Goal: Task Accomplishment & Management: Manage account settings

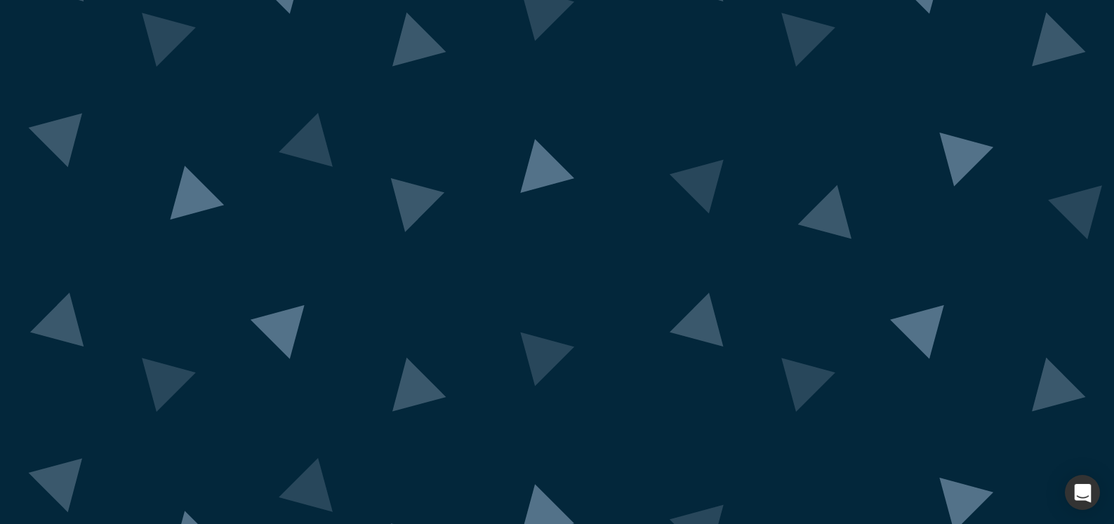
scroll to position [74, 0]
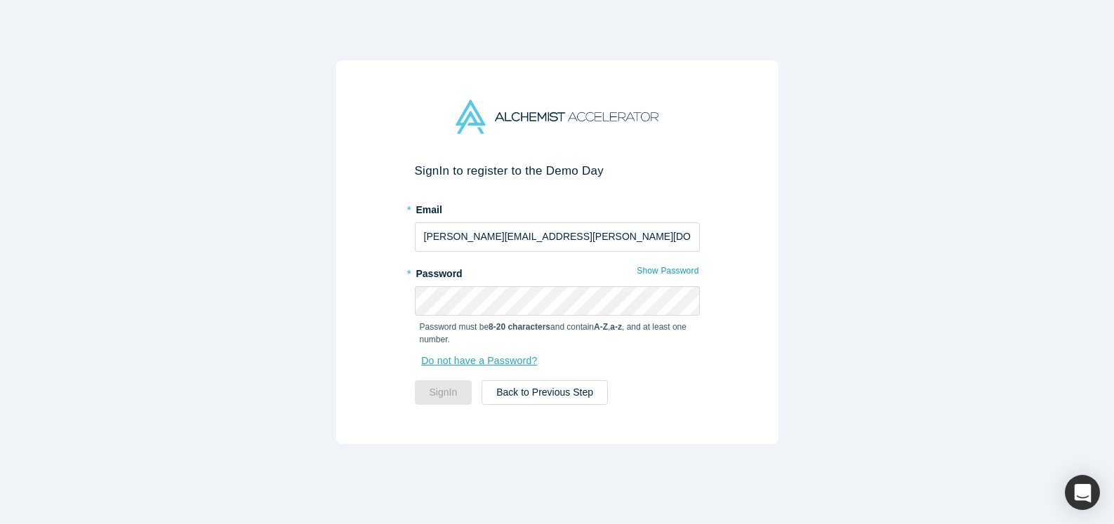
click at [510, 363] on link "Do not have a Password?" at bounding box center [486, 361] width 133 height 25
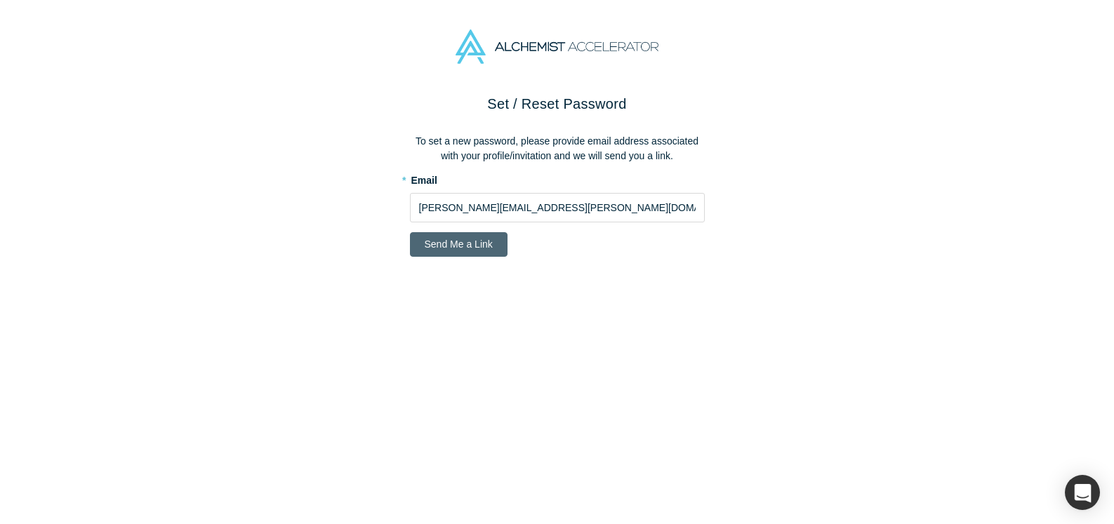
click at [468, 242] on button "Send Me a Link" at bounding box center [459, 244] width 98 height 25
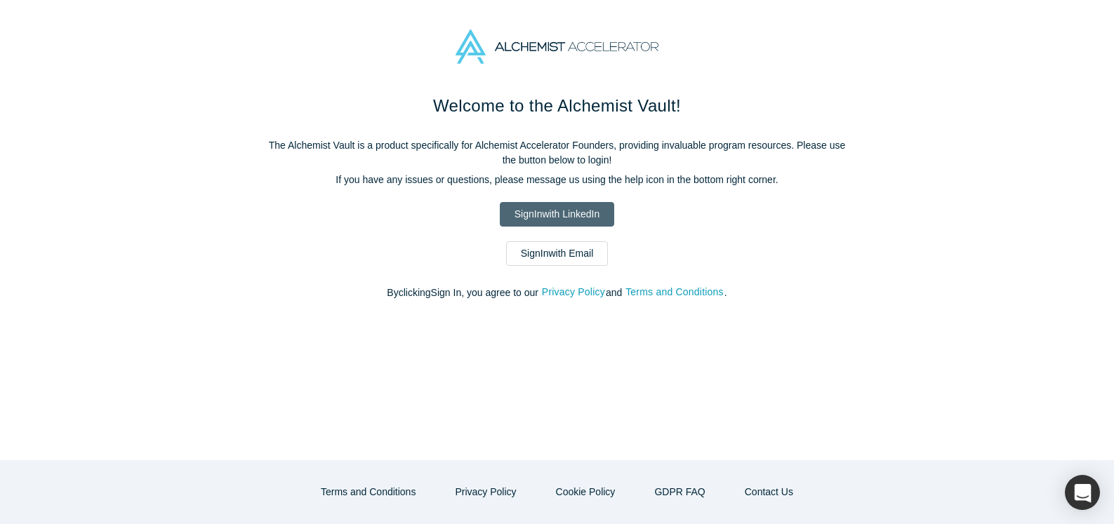
click at [537, 216] on link "Sign In with LinkedIn" at bounding box center [557, 214] width 114 height 25
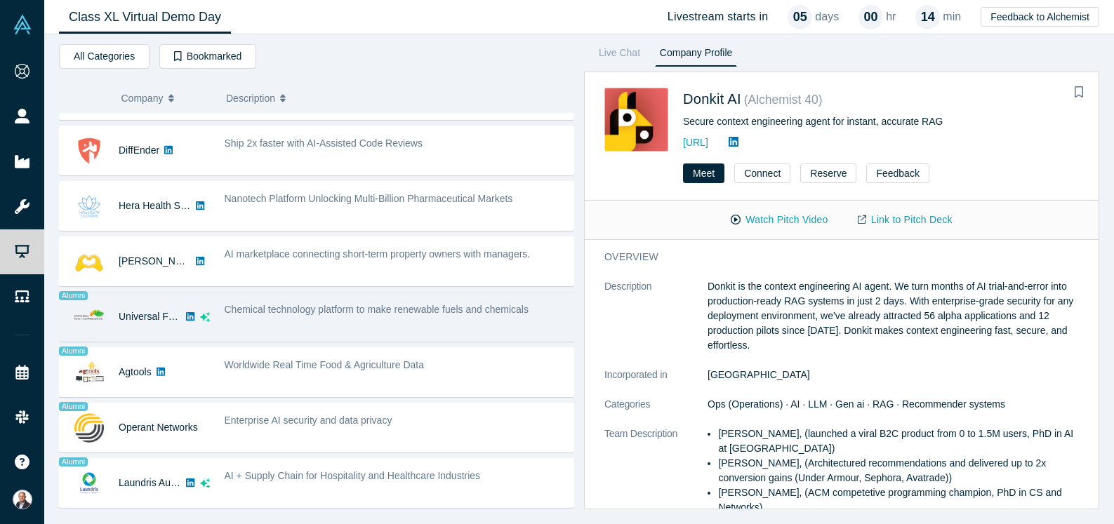
scroll to position [696, 0]
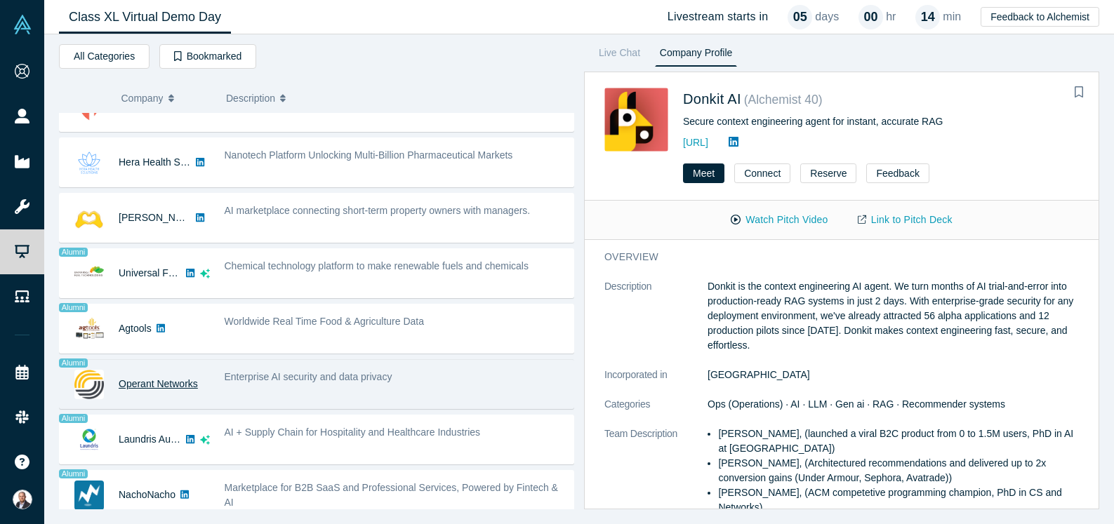
click at [185, 388] on link "Operant Networks" at bounding box center [158, 383] width 79 height 11
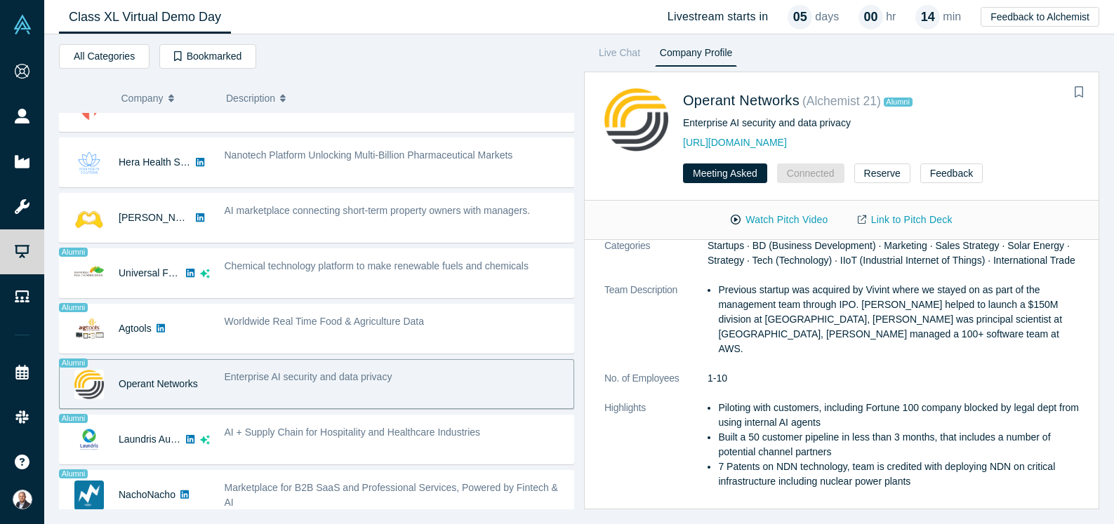
scroll to position [0, 0]
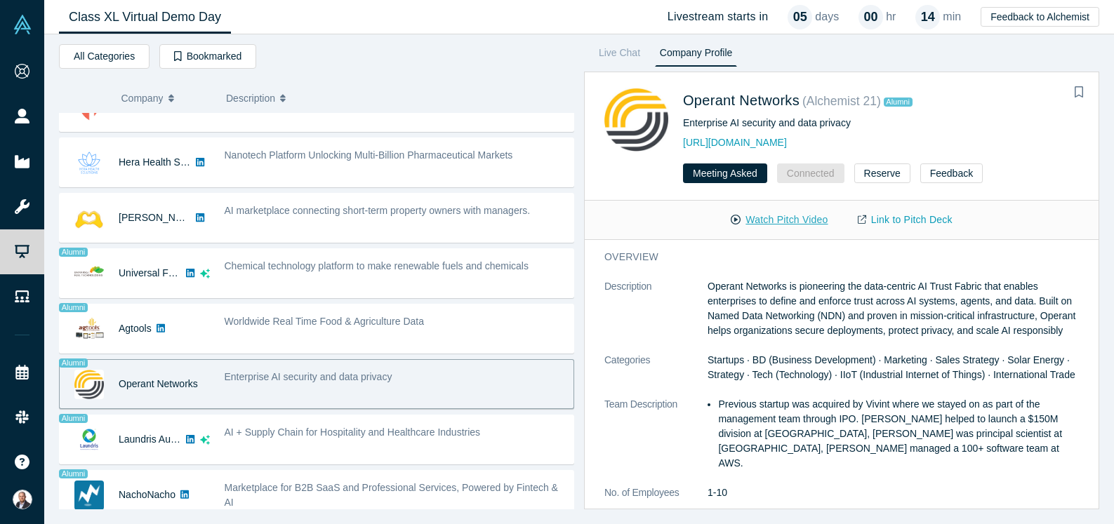
click at [804, 223] on button "Watch Pitch Video" at bounding box center [779, 220] width 126 height 25
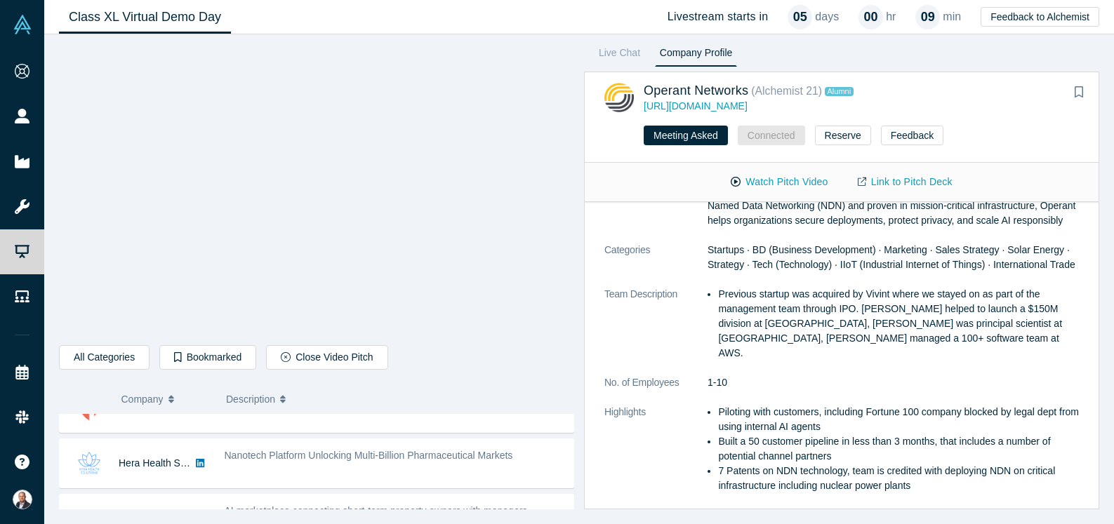
scroll to position [7, 0]
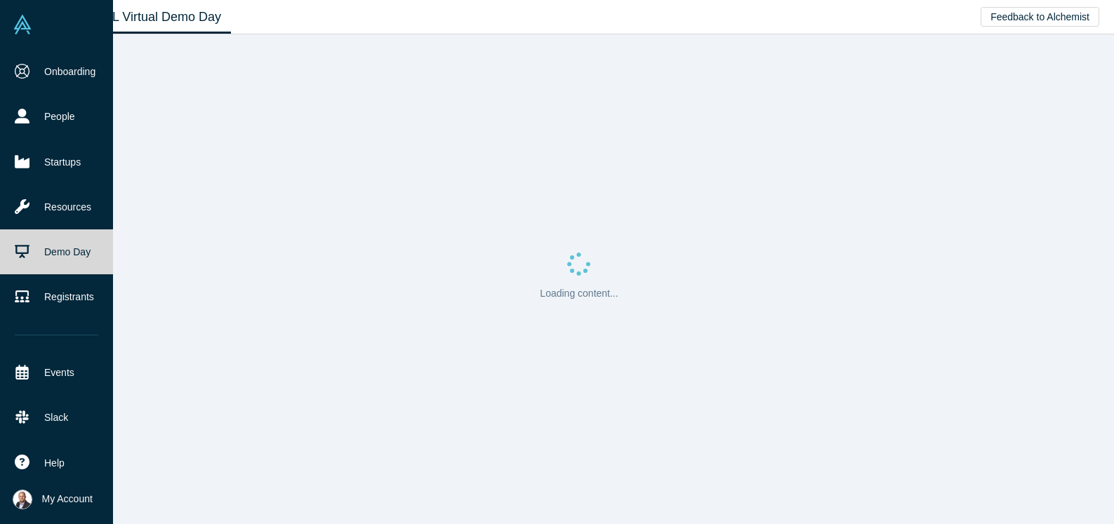
scroll to position [7, 0]
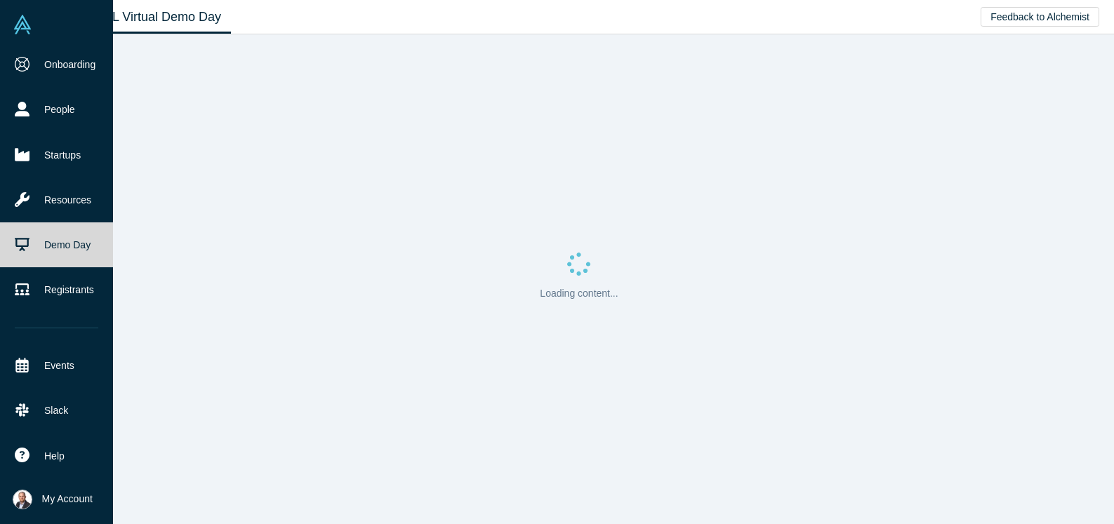
click at [51, 499] on span "My Account" at bounding box center [67, 499] width 51 height 15
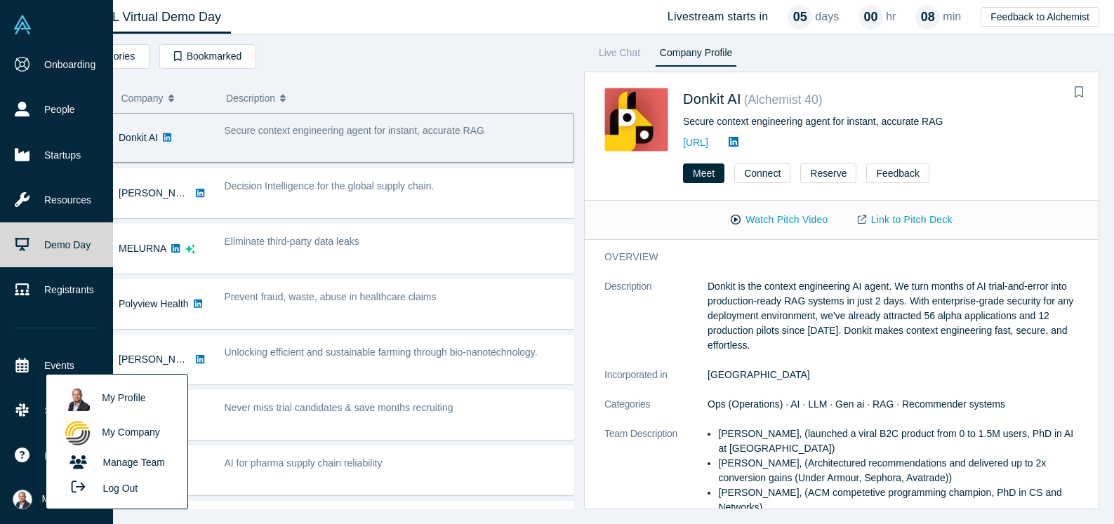
click at [121, 426] on link "My Company" at bounding box center [116, 433] width 117 height 34
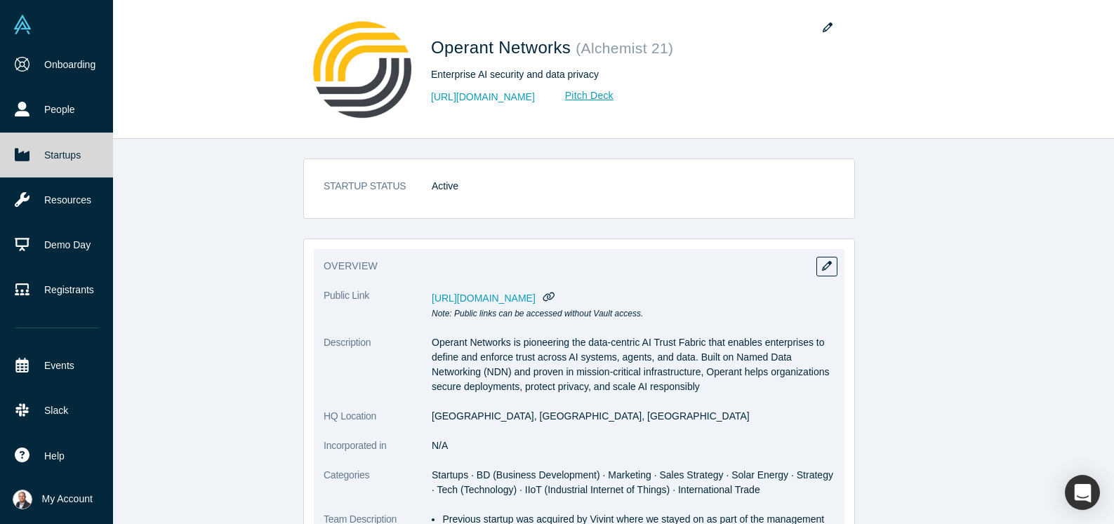
scroll to position [66, 0]
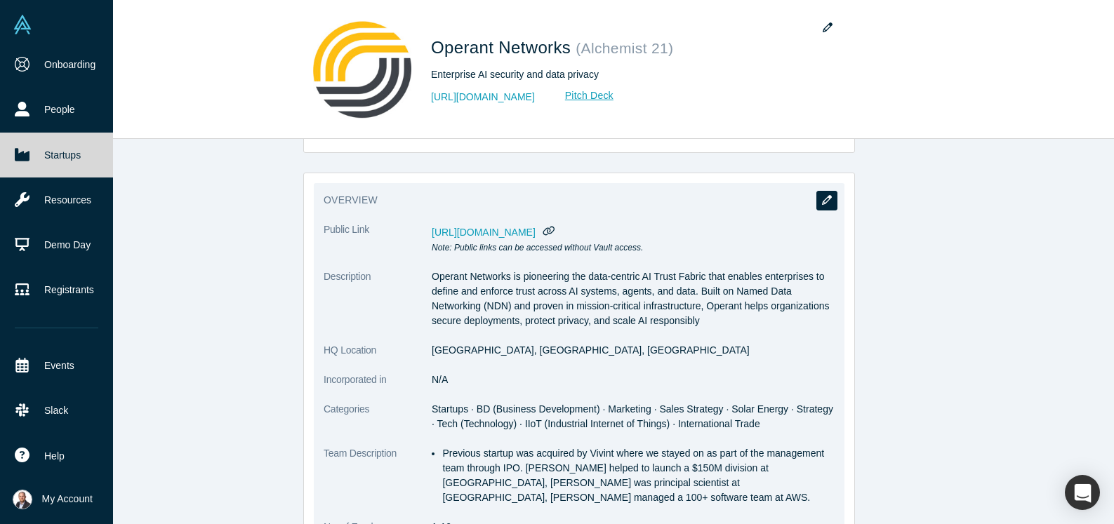
click at [819, 202] on button "button" at bounding box center [827, 201] width 21 height 20
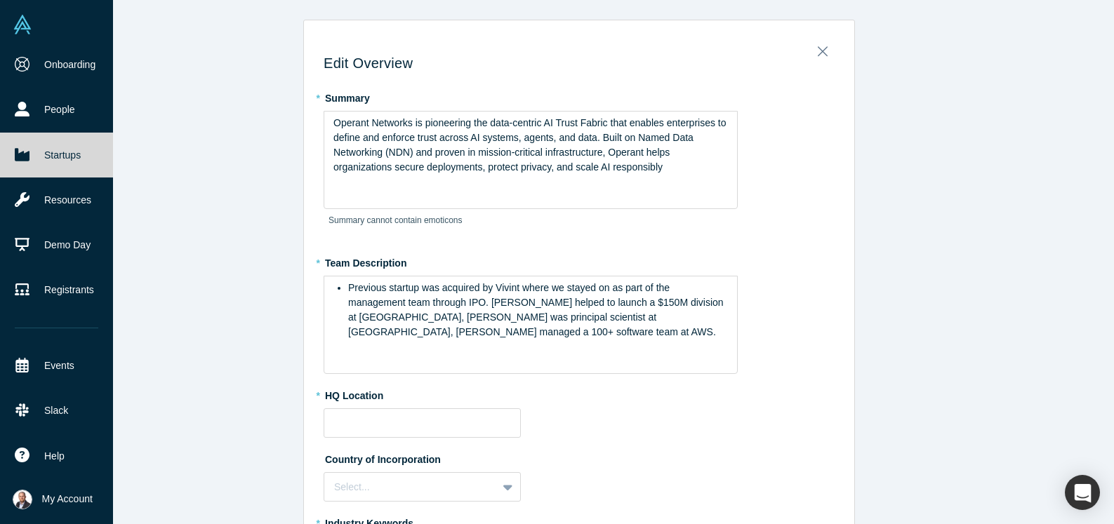
type input "[GEOGRAPHIC_DATA], [GEOGRAPHIC_DATA], [GEOGRAPHIC_DATA]"
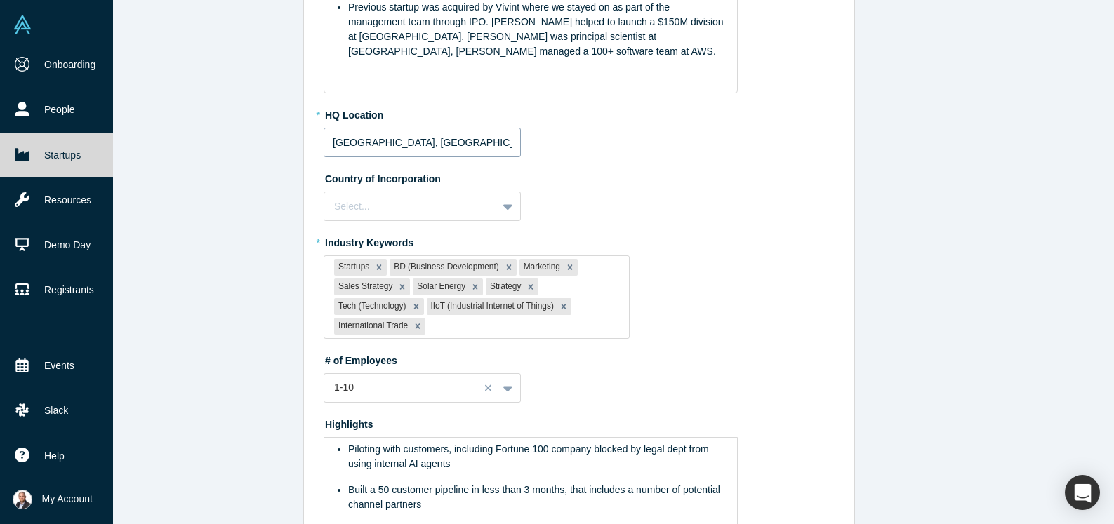
scroll to position [288, 0]
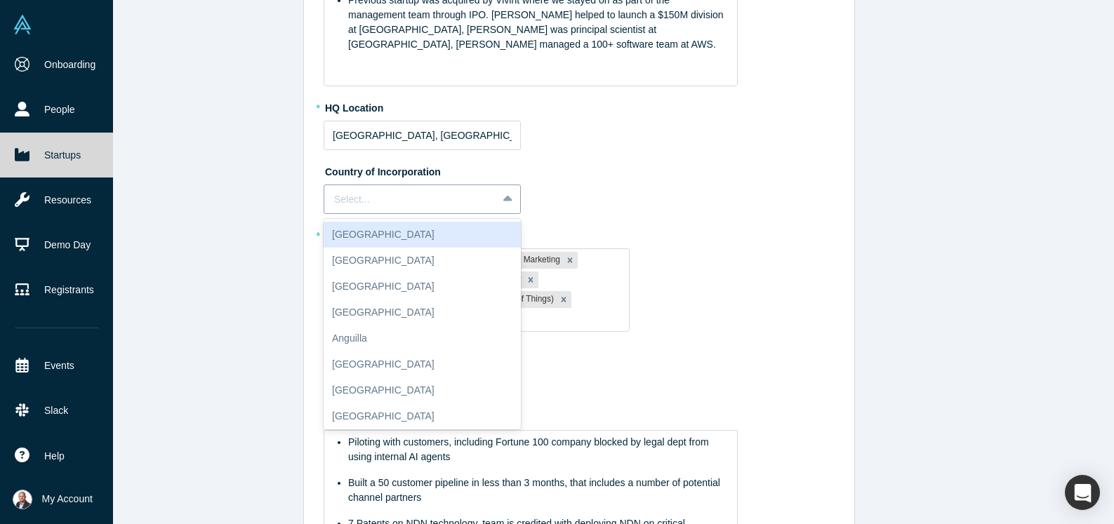
click at [423, 206] on div at bounding box center [410, 200] width 153 height 18
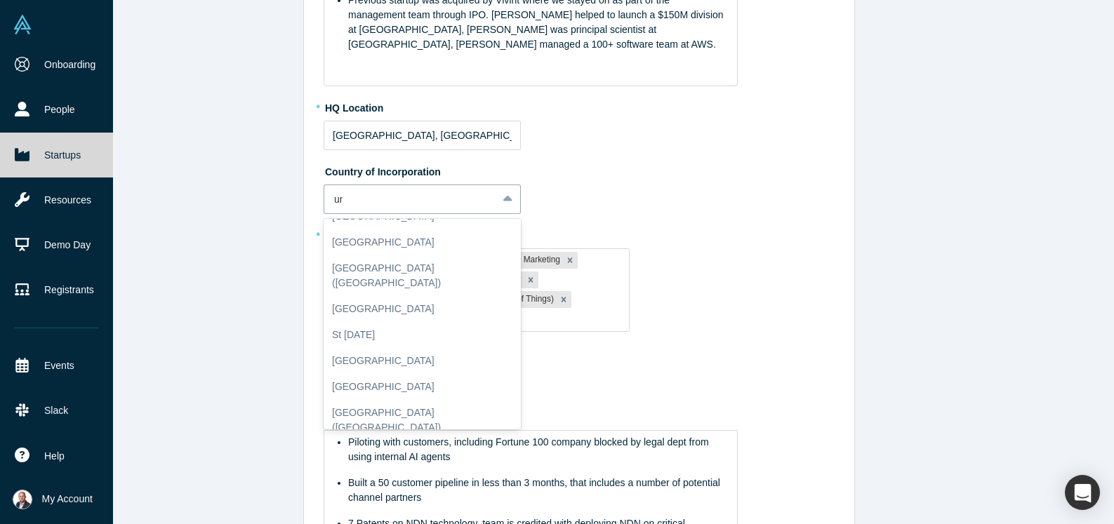
scroll to position [3, 0]
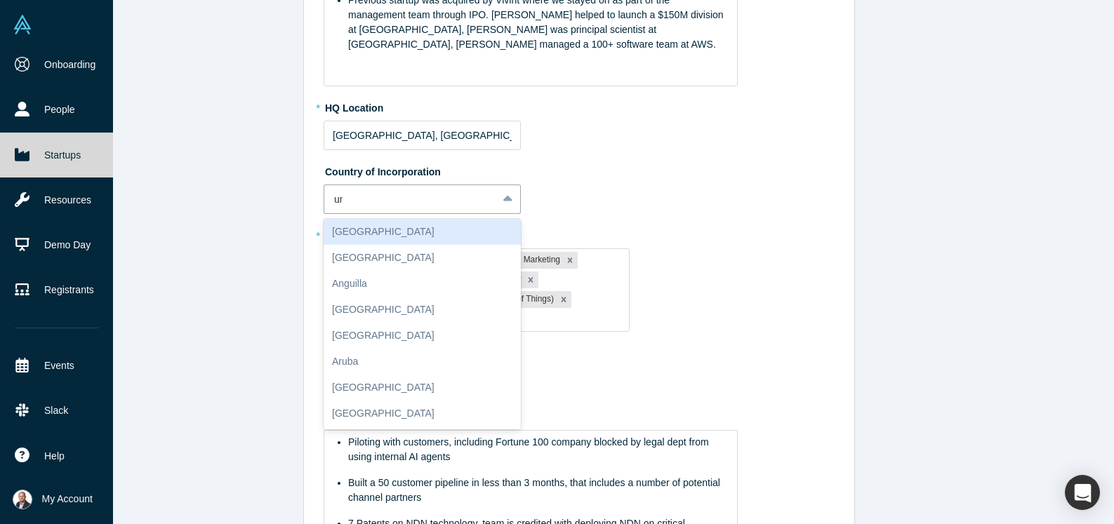
type input "uni"
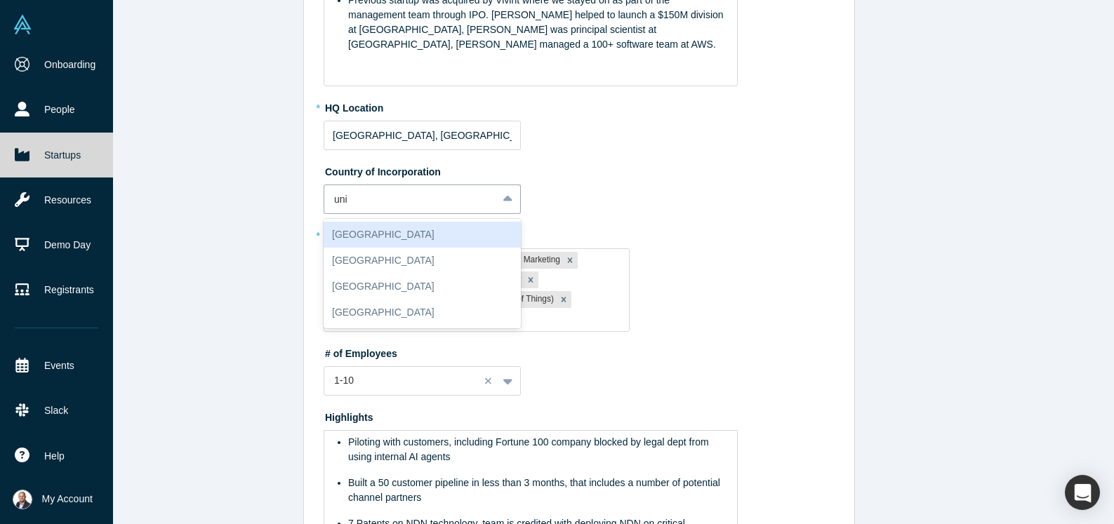
scroll to position [0, 0]
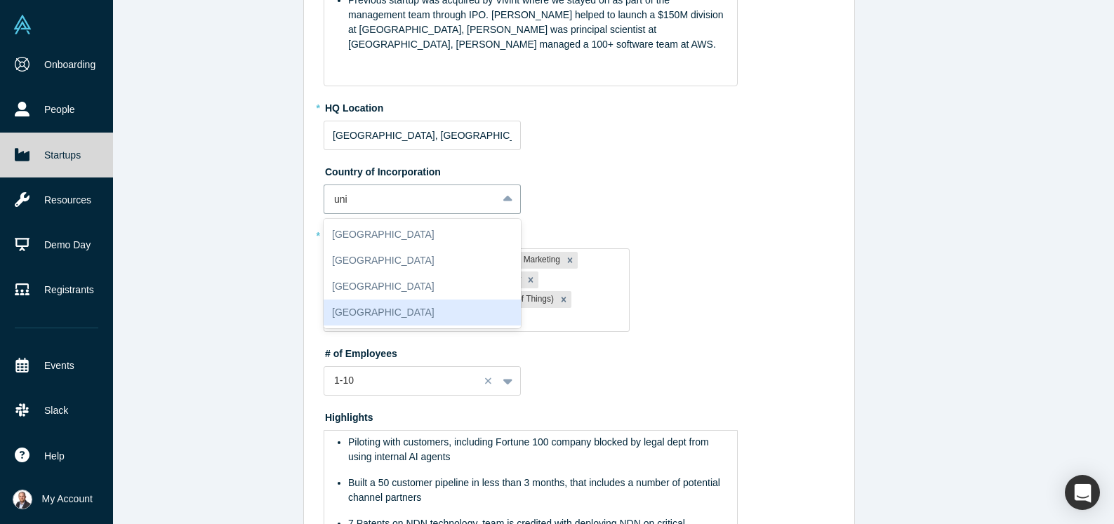
click at [419, 316] on div "[GEOGRAPHIC_DATA]" at bounding box center [422, 313] width 197 height 26
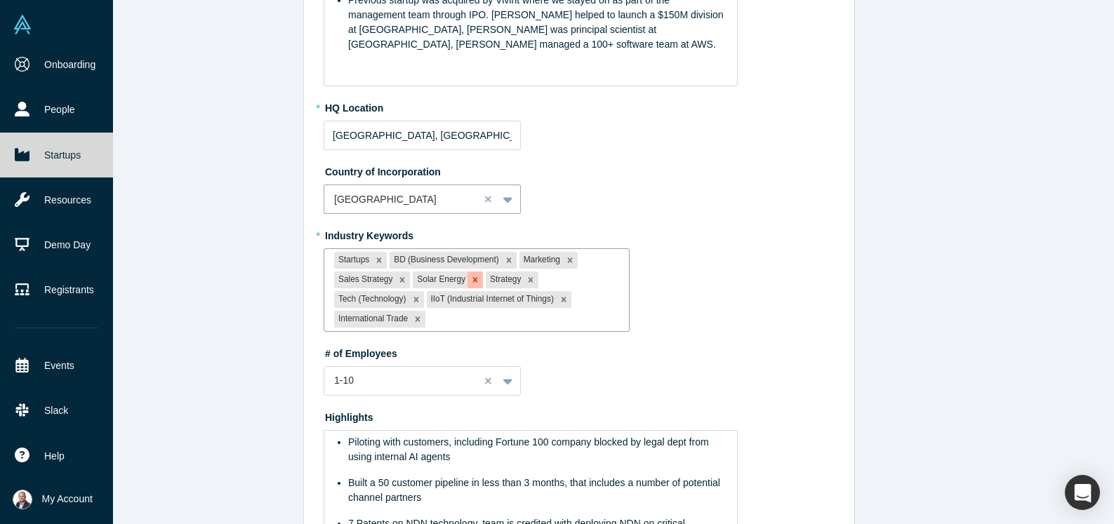
click at [472, 279] on icon "Remove Solar Energy" at bounding box center [475, 280] width 10 height 10
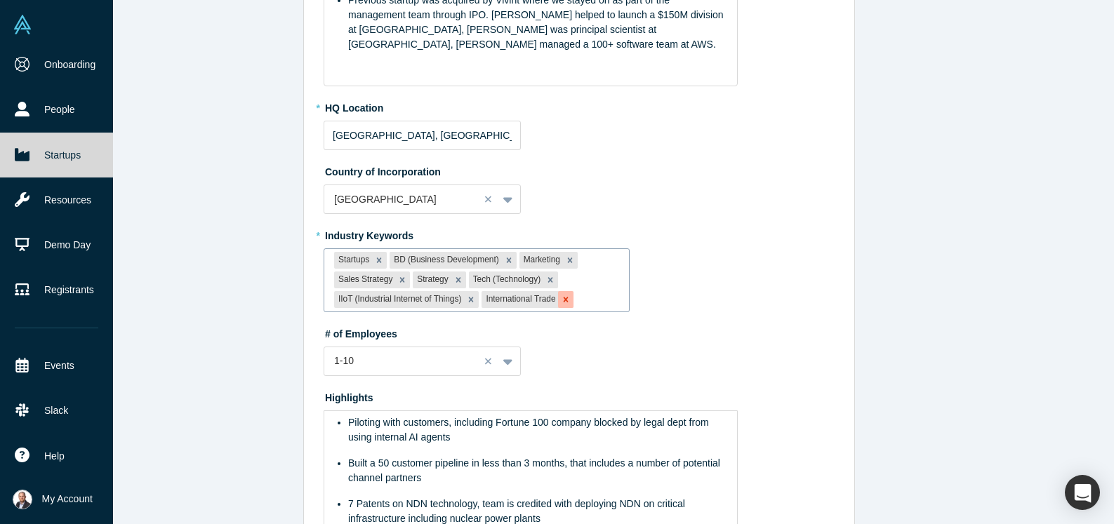
click at [569, 305] on div "Remove International Trade" at bounding box center [565, 299] width 15 height 17
click at [552, 277] on icon "Remove Tech (Technology)" at bounding box center [551, 280] width 10 height 10
click at [569, 258] on icon "Remove Marketing" at bounding box center [570, 261] width 10 height 10
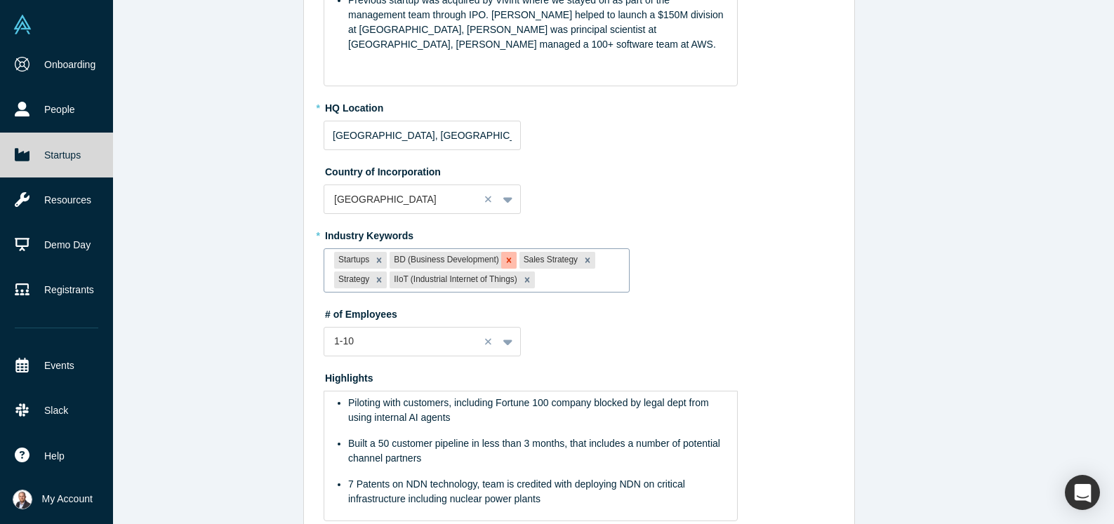
click at [508, 260] on icon "Remove BD (Business Development)" at bounding box center [508, 260] width 5 height 5
click at [508, 260] on div "Remove Strategy" at bounding box center [513, 260] width 15 height 17
click at [456, 261] on icon "Remove Sales Strategy" at bounding box center [459, 261] width 10 height 10
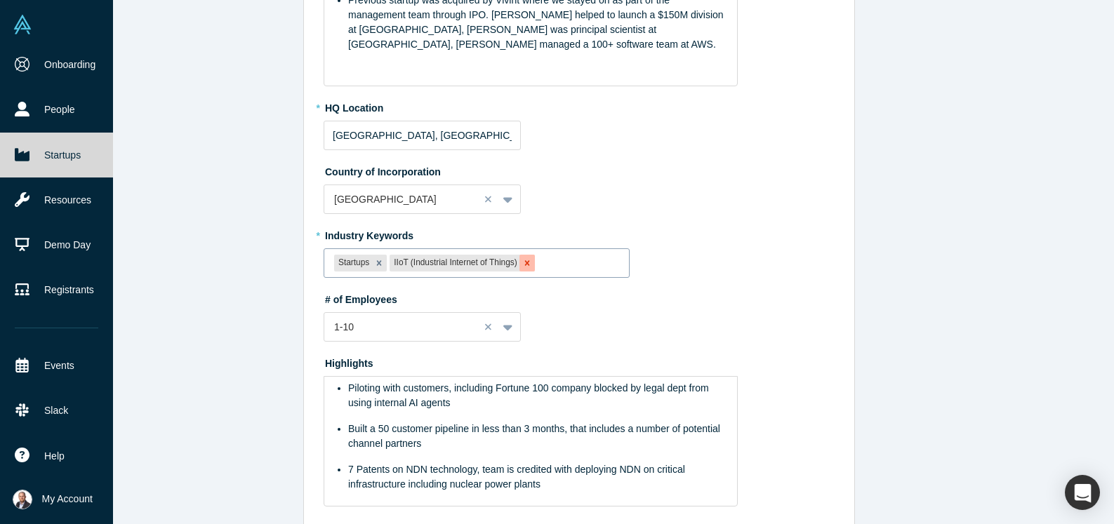
click at [527, 263] on icon "Remove IIoT (Industrial Internet of Things)" at bounding box center [526, 262] width 5 height 5
click at [380, 260] on icon "Remove Startups" at bounding box center [379, 263] width 10 height 10
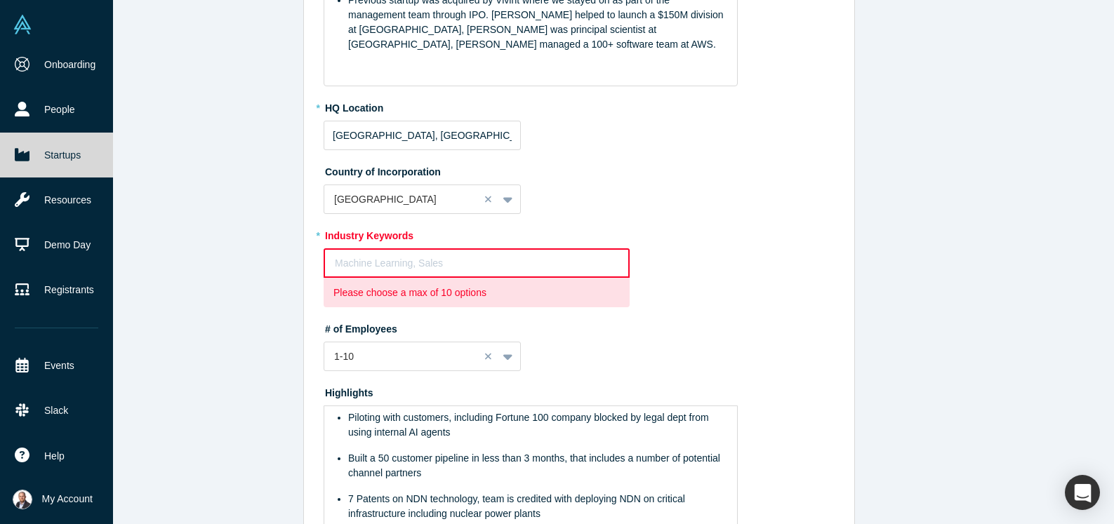
click at [380, 260] on div at bounding box center [477, 264] width 284 height 18
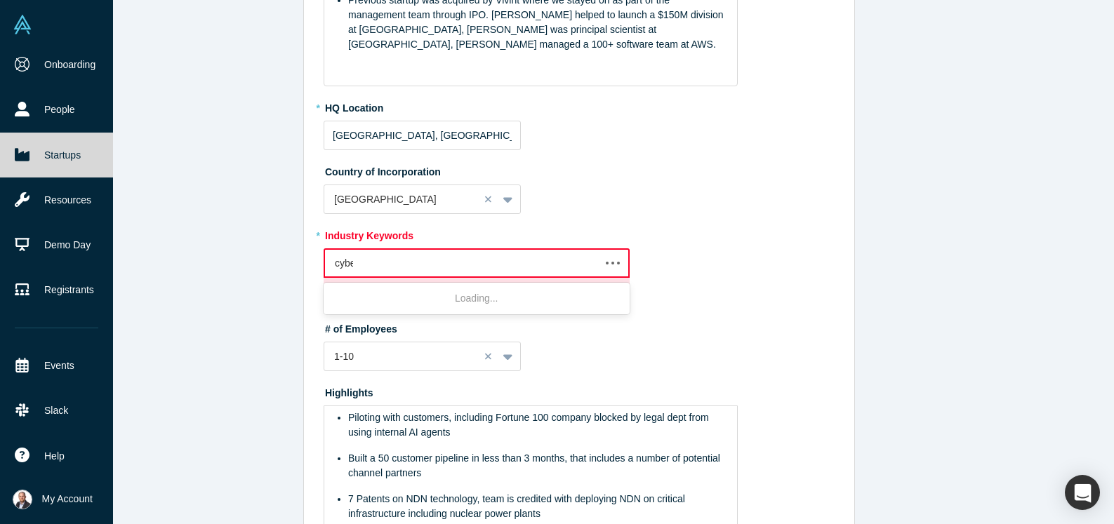
type input "cyber"
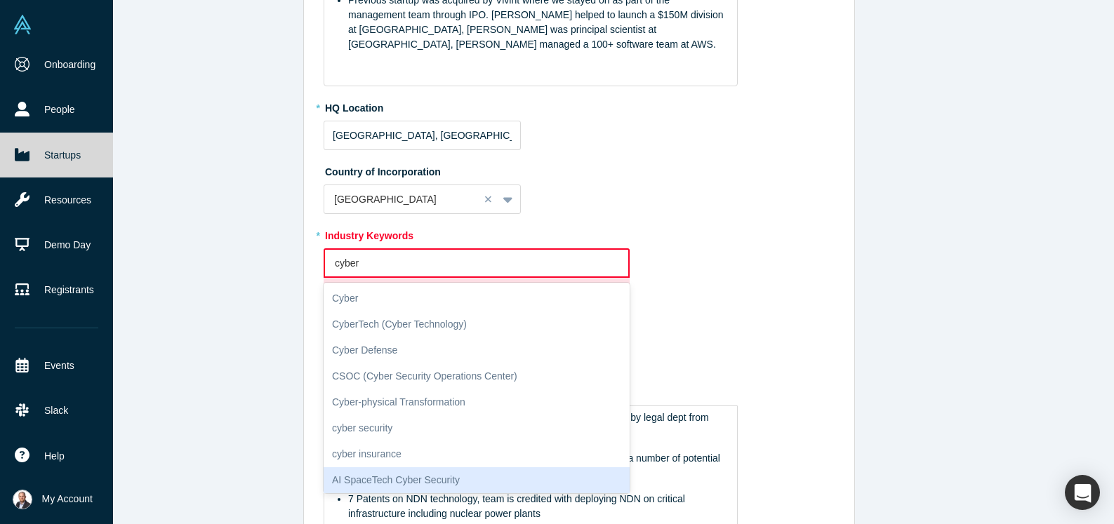
click at [385, 473] on div "AI SpaceTech Cyber Security" at bounding box center [477, 481] width 306 height 26
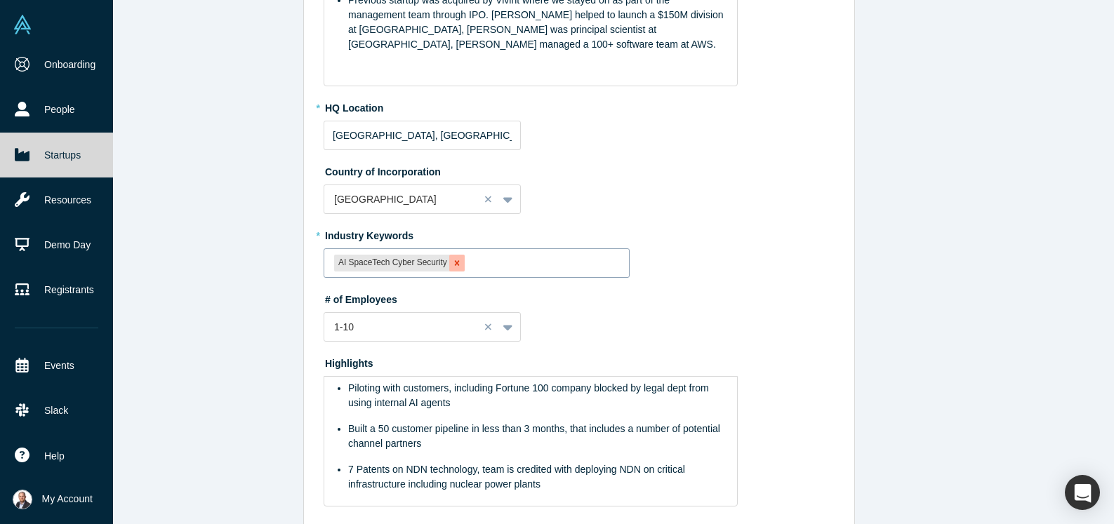
click at [456, 263] on icon "Remove AI SpaceTech Cyber Security" at bounding box center [457, 263] width 10 height 10
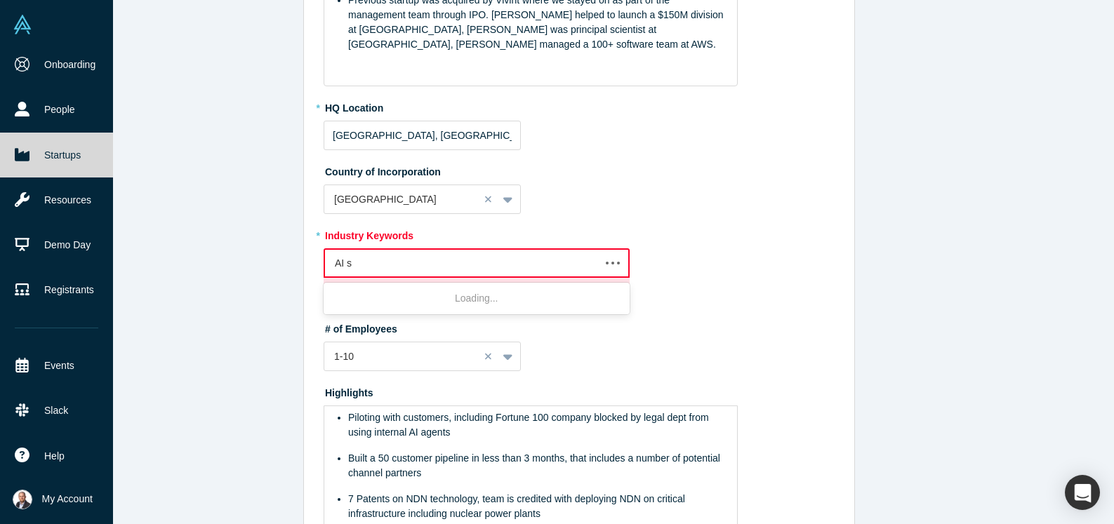
type input "AI se"
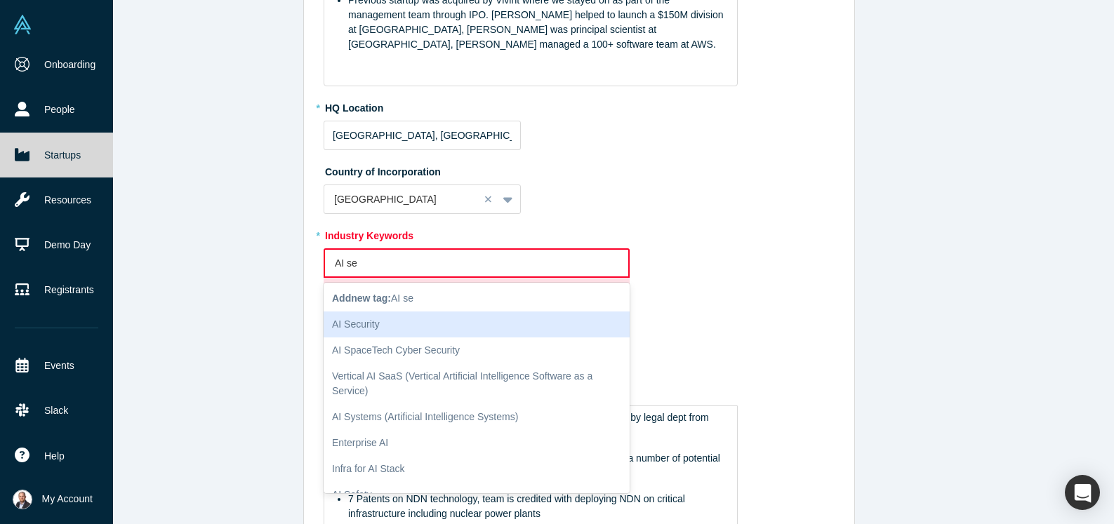
click at [427, 318] on div "AI Security" at bounding box center [477, 325] width 306 height 26
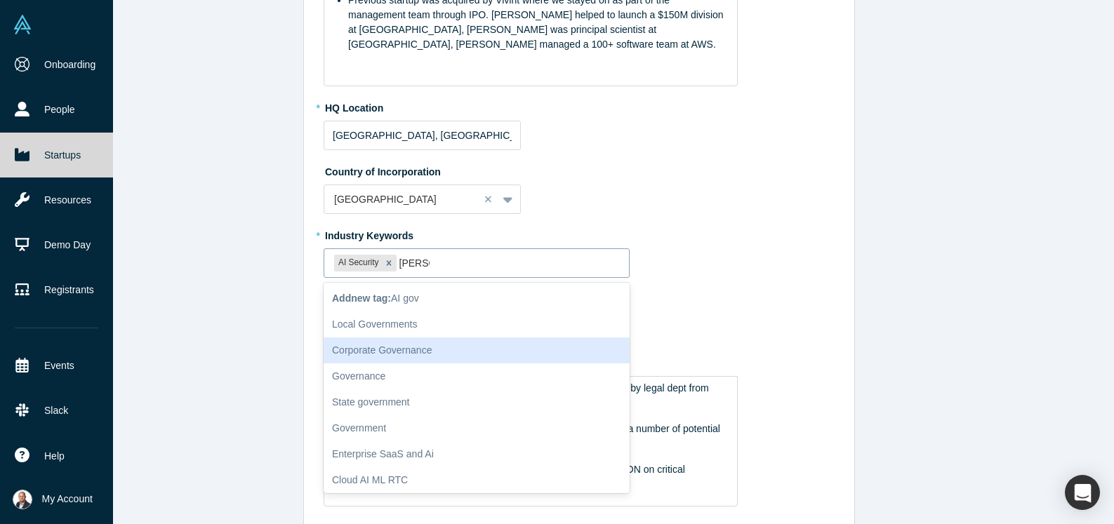
type input "[PERSON_NAME]"
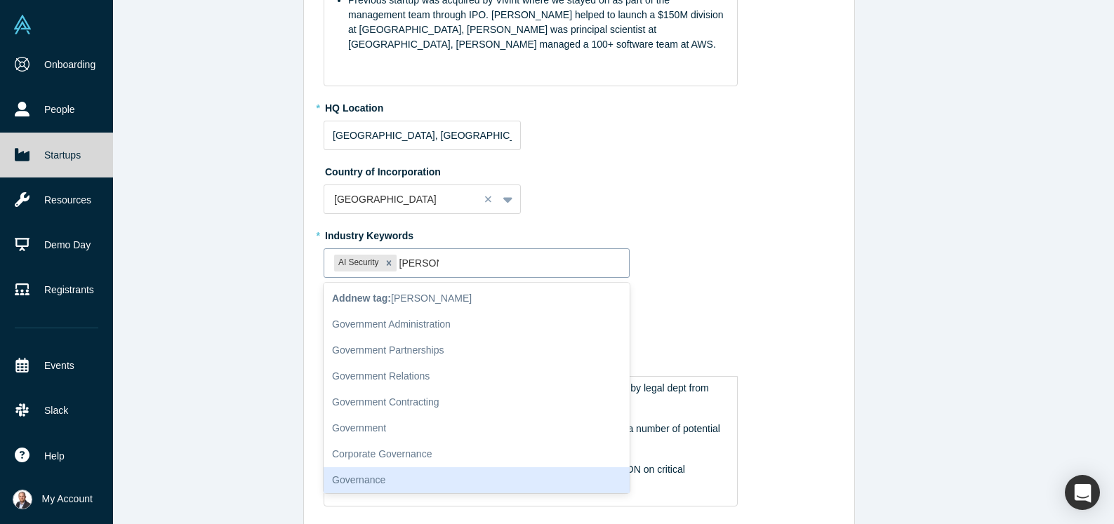
click at [395, 484] on div "Governance" at bounding box center [477, 481] width 306 height 26
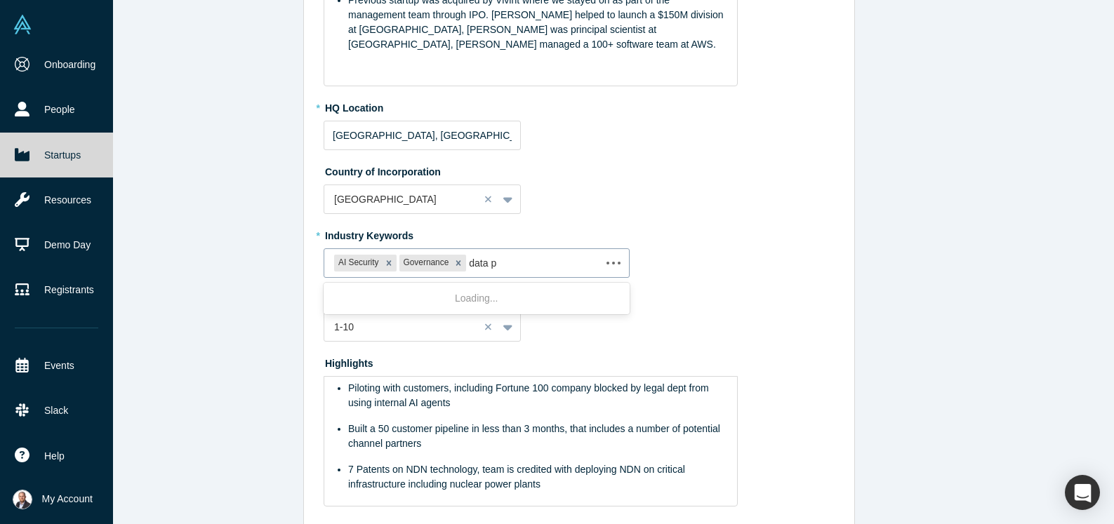
type input "data pr"
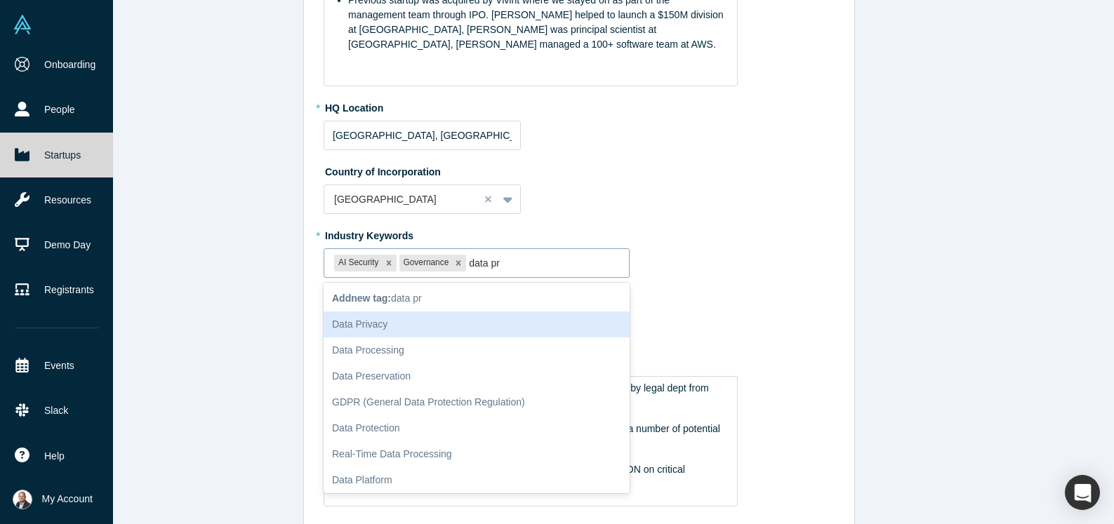
click at [416, 322] on div "Data Privacy" at bounding box center [477, 325] width 306 height 26
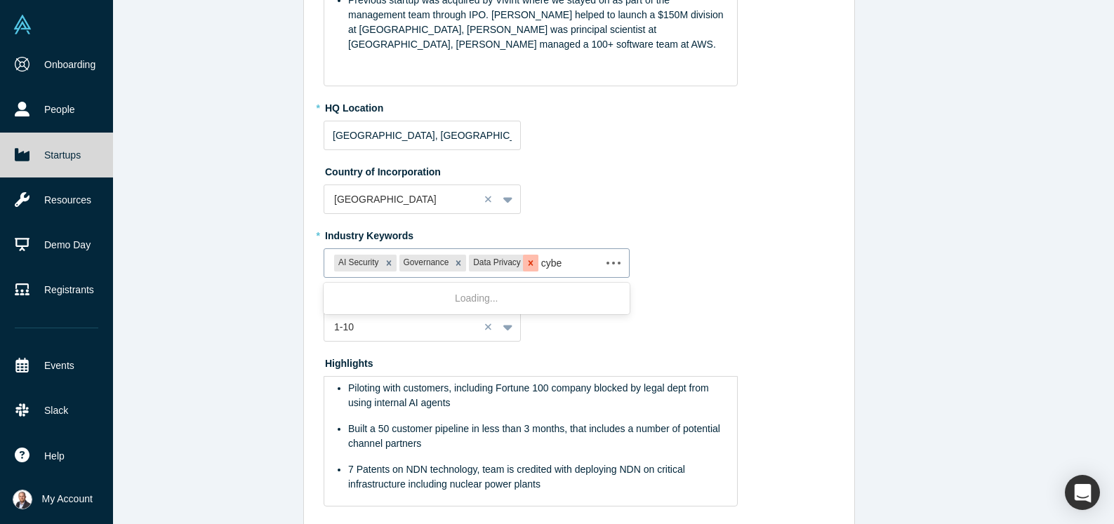
type input "cyber"
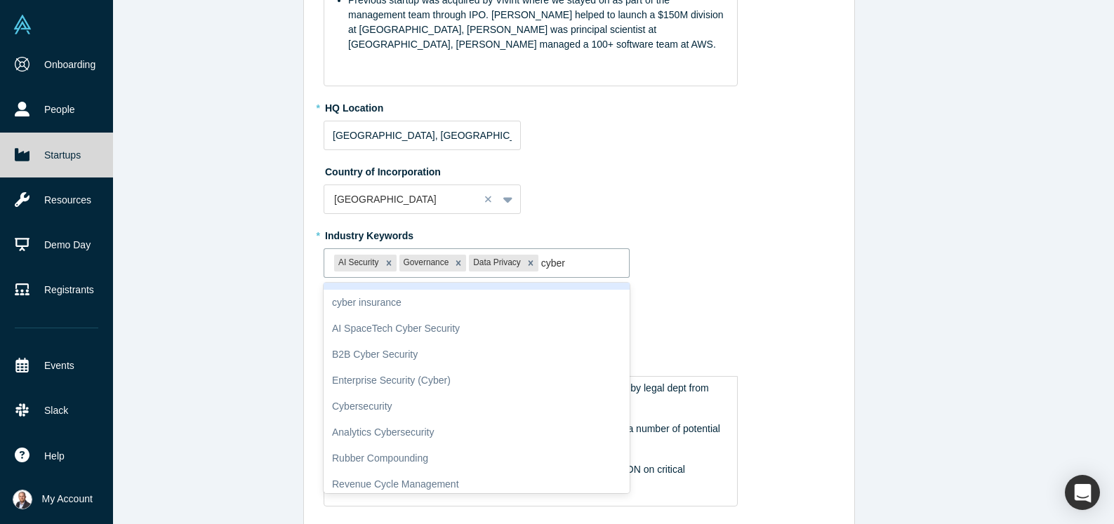
scroll to position [158, 0]
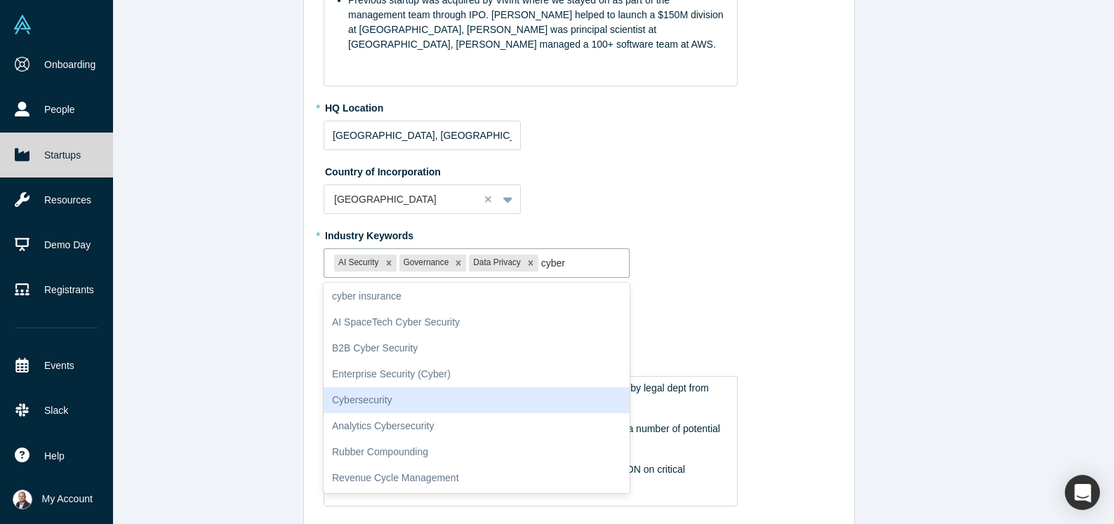
click at [421, 397] on div "Cybersecurity" at bounding box center [477, 401] width 306 height 26
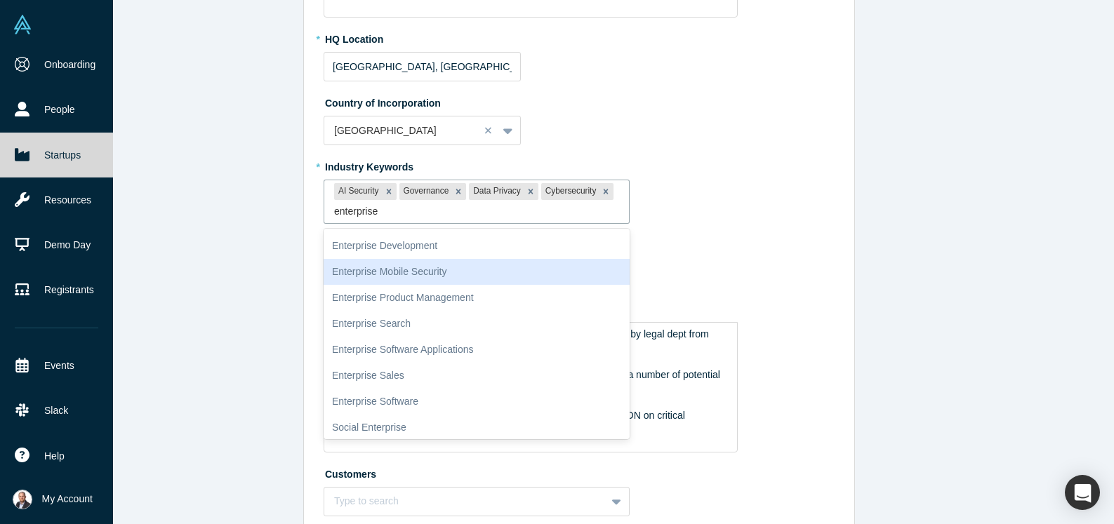
scroll to position [0, 0]
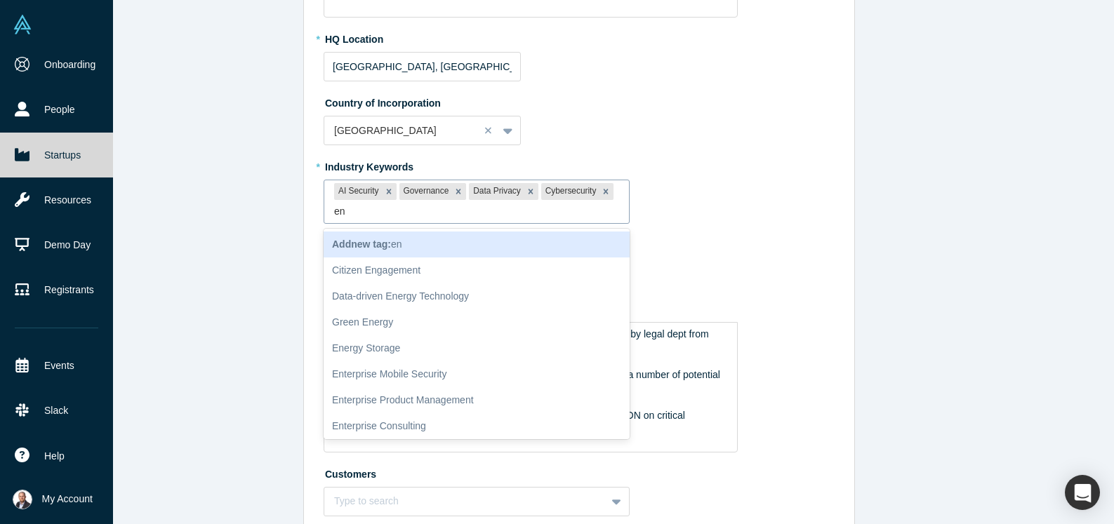
type input "e"
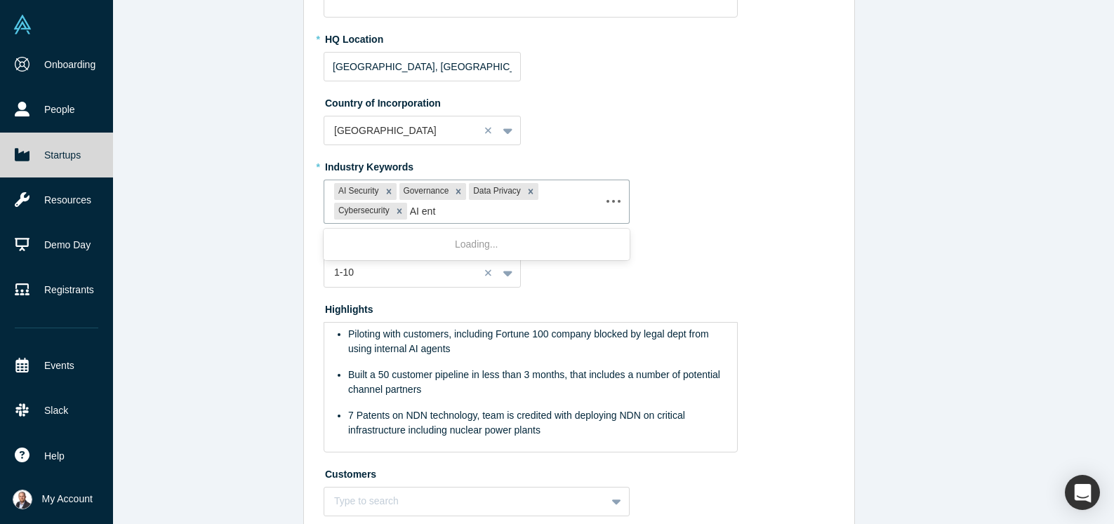
type input "AI en"
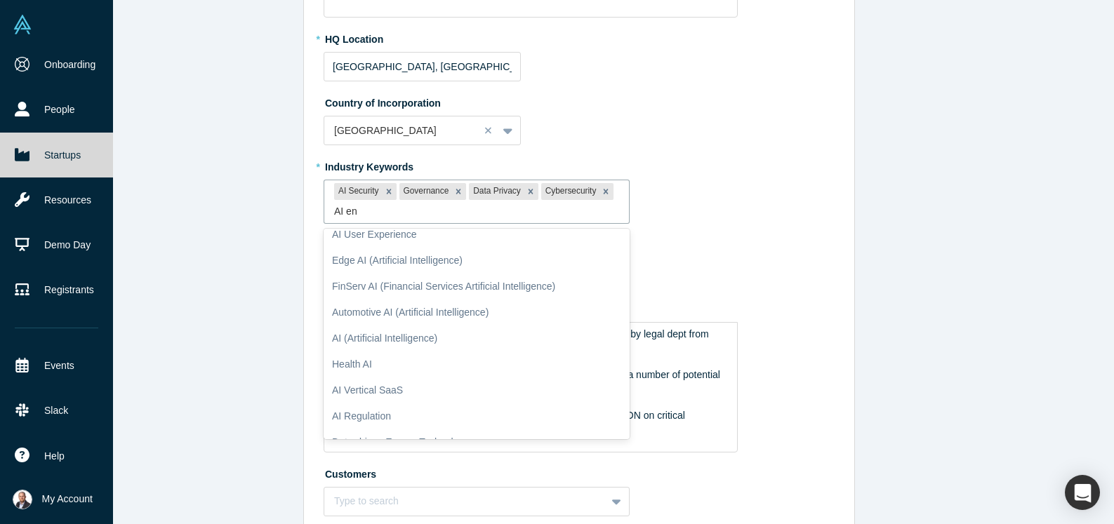
scroll to position [1424, 0]
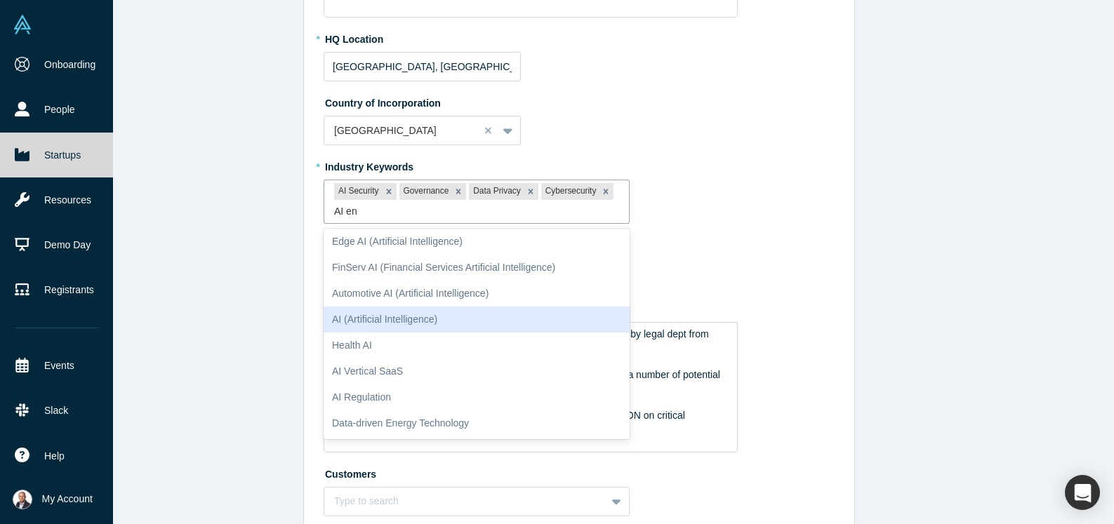
click at [446, 315] on div "AI (Artificial Intelligence)" at bounding box center [477, 320] width 306 height 26
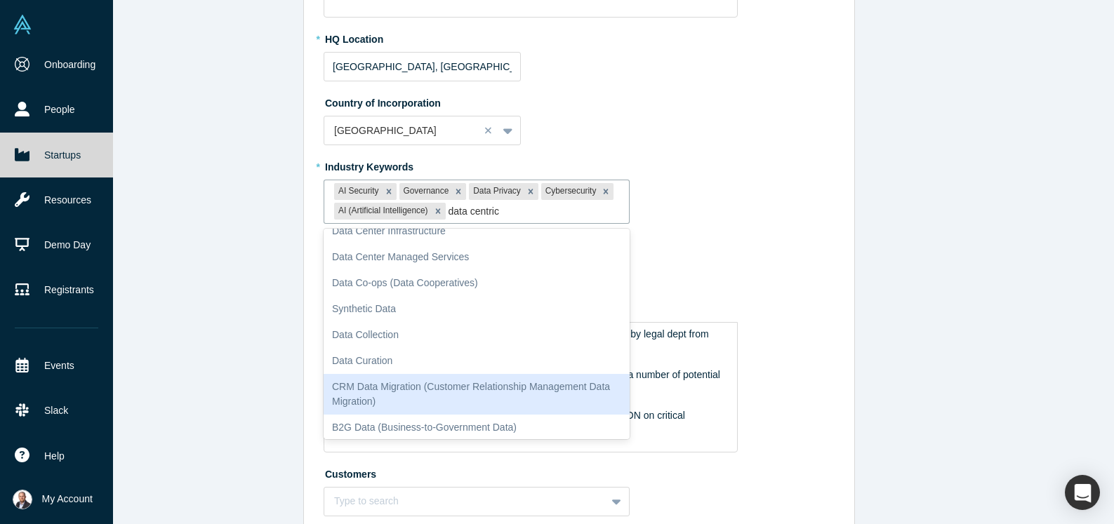
scroll to position [0, 0]
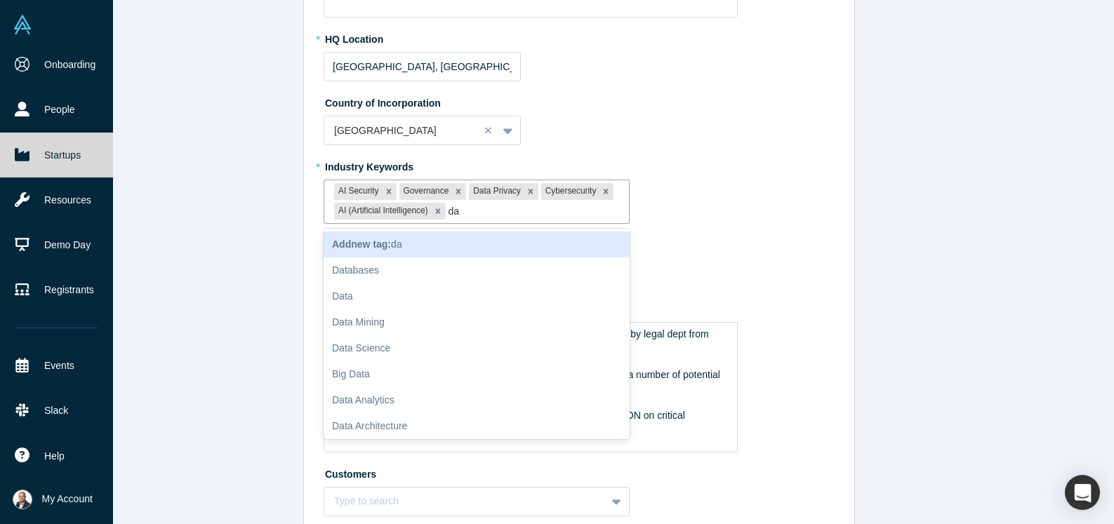
type input "d"
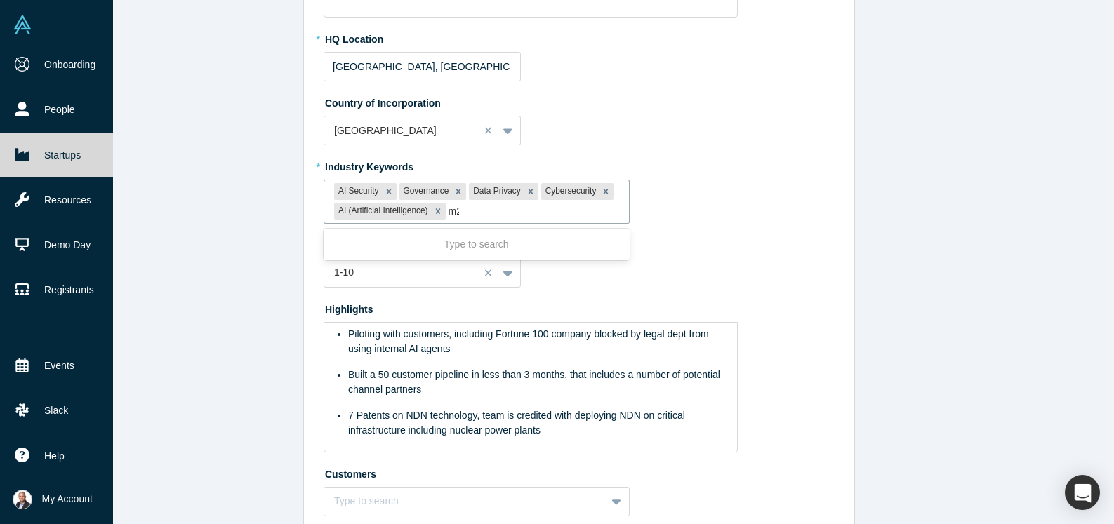
type input "m2m"
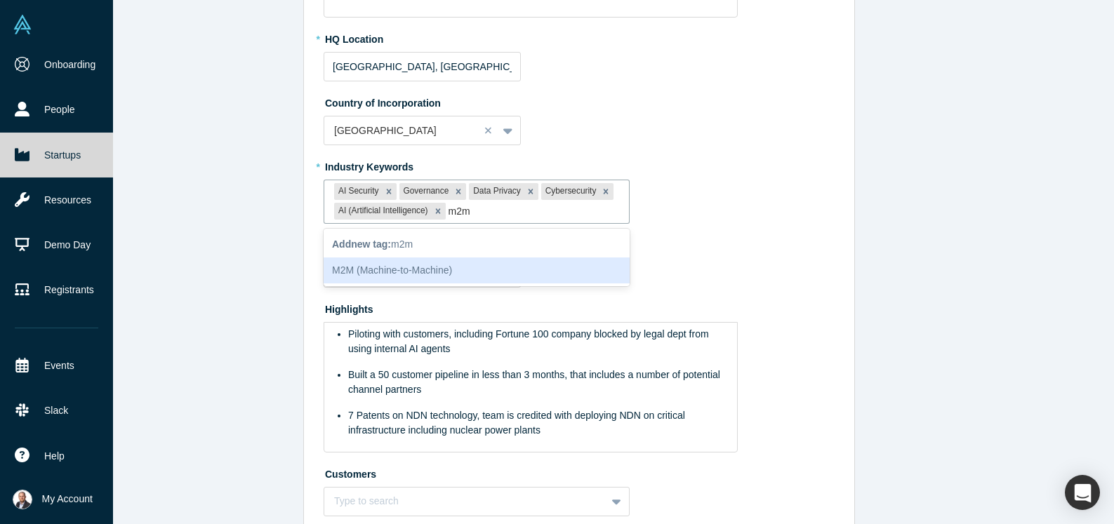
click at [414, 279] on div "M2M (Machine-to-Machine)" at bounding box center [477, 271] width 306 height 26
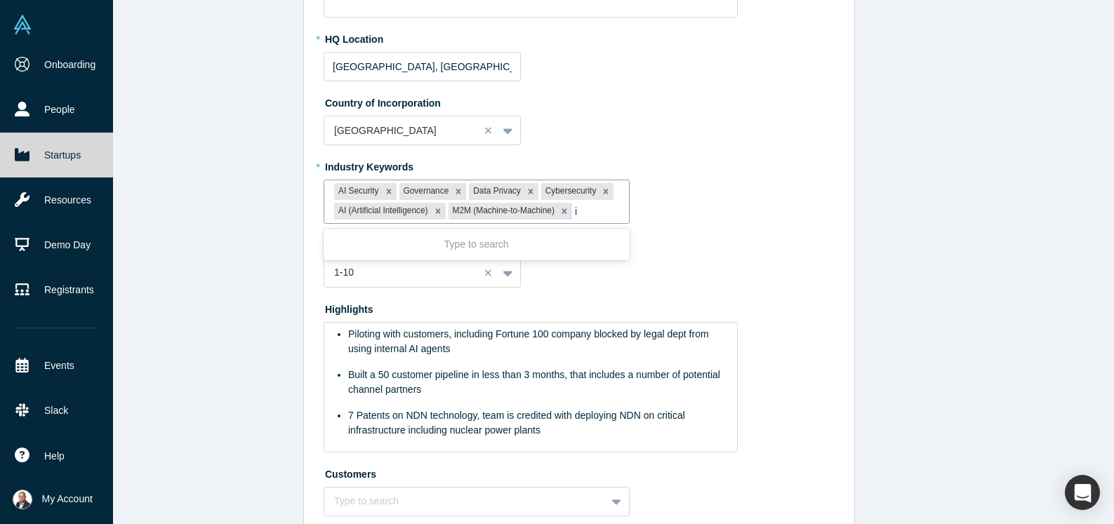
type input "id"
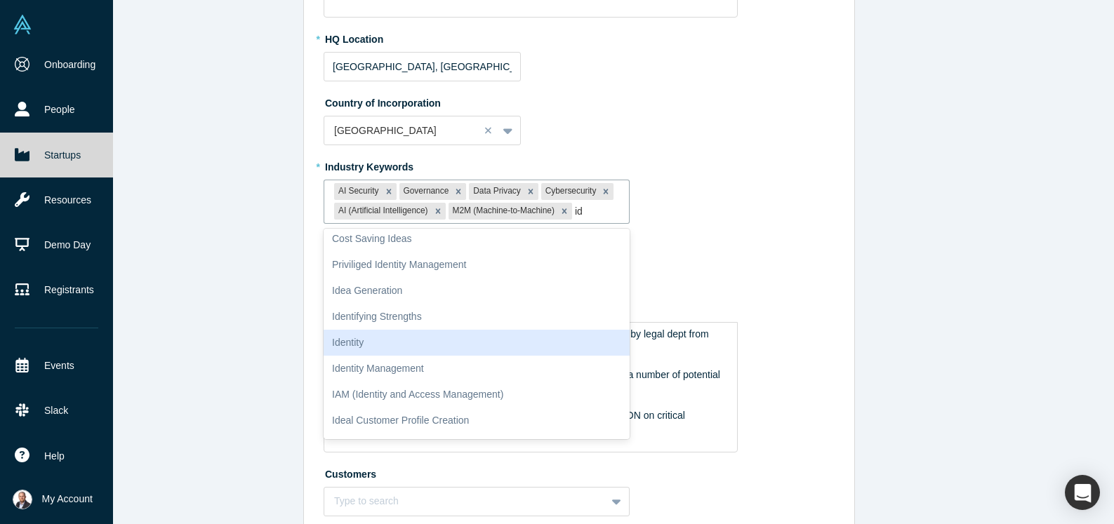
scroll to position [146, 0]
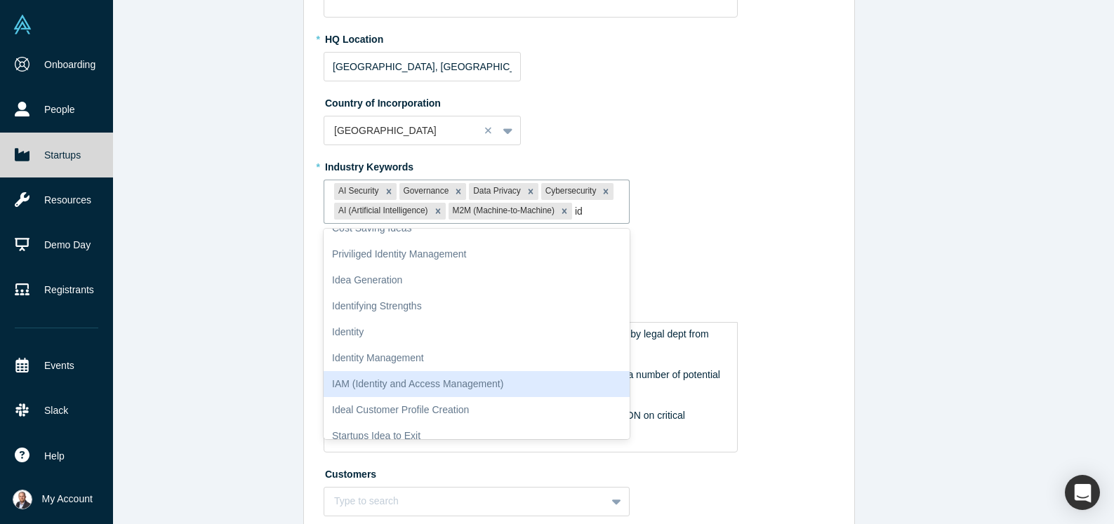
click at [485, 385] on div "IAM (Identity and Access Management)" at bounding box center [477, 384] width 306 height 26
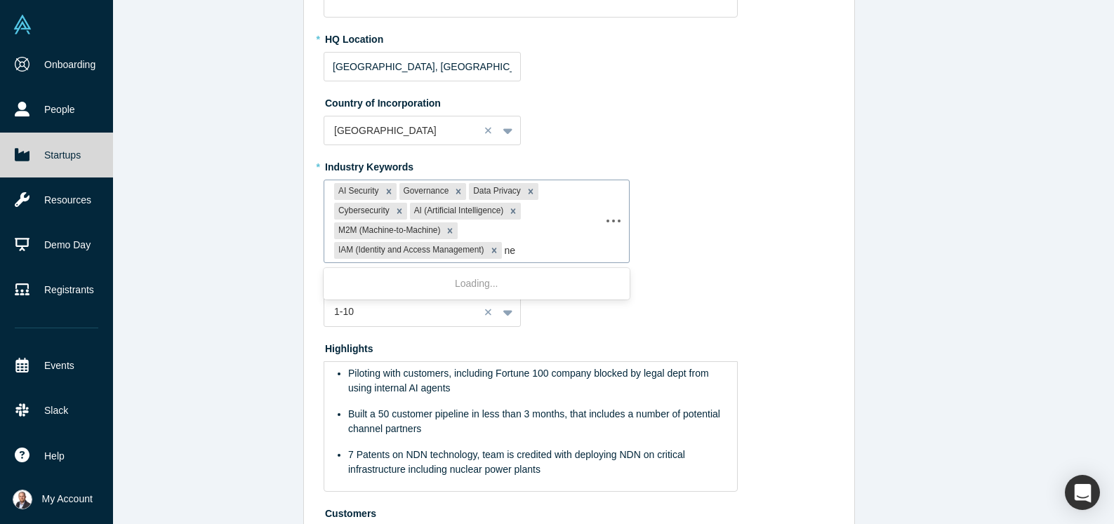
type input "n"
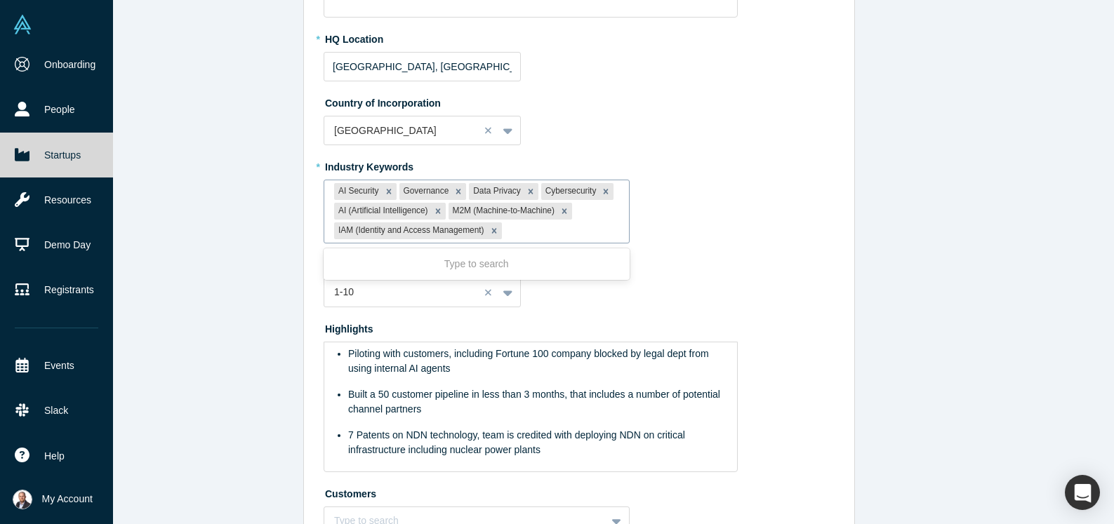
type input "a"
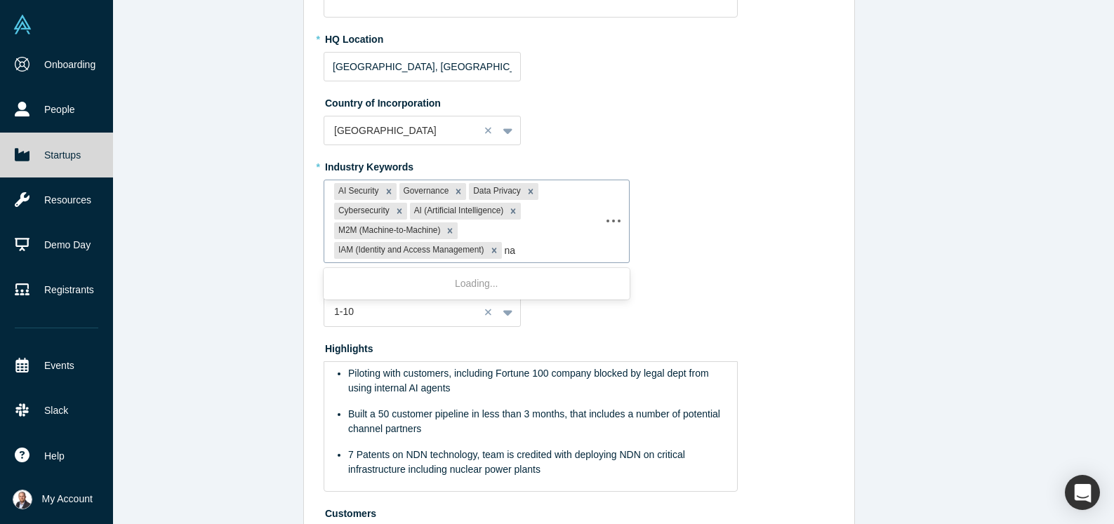
type input "n"
type input "networkin"
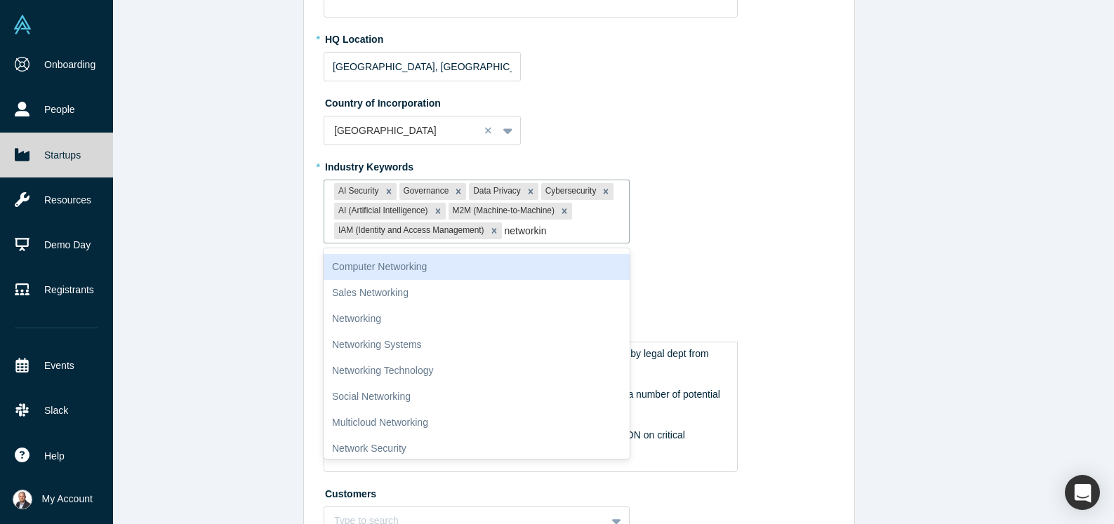
scroll to position [0, 0]
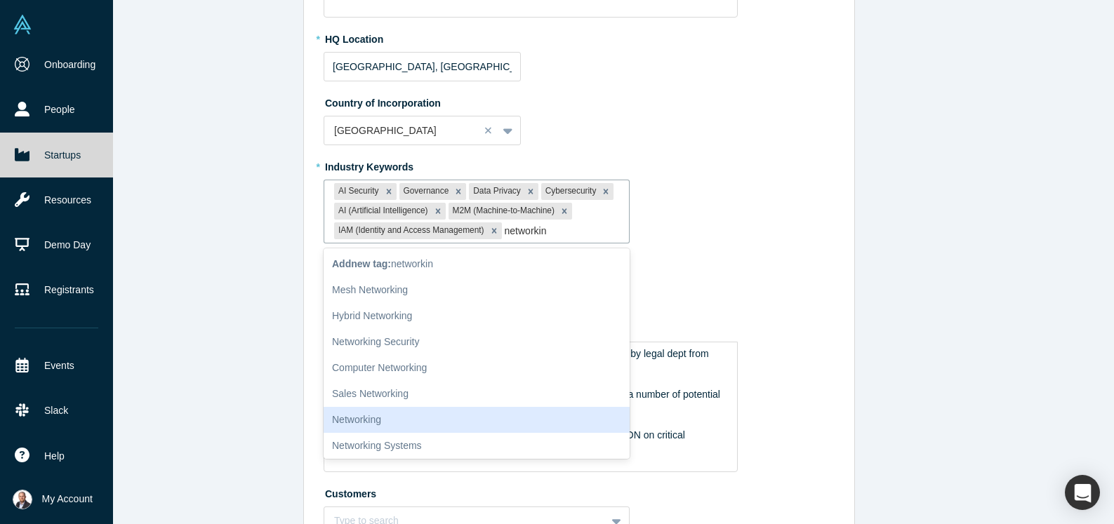
click at [440, 410] on div "Networking" at bounding box center [477, 420] width 306 height 26
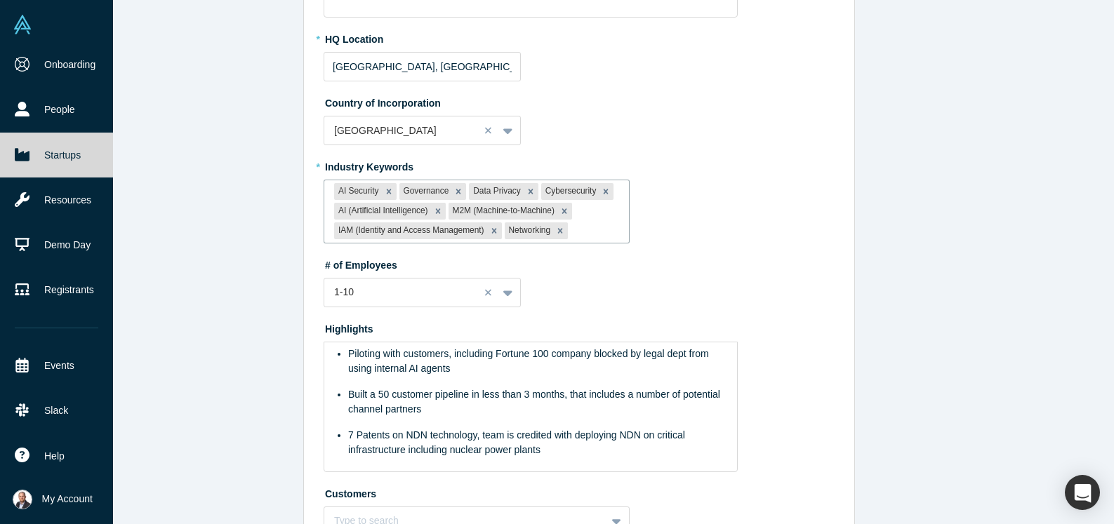
scroll to position [452, 0]
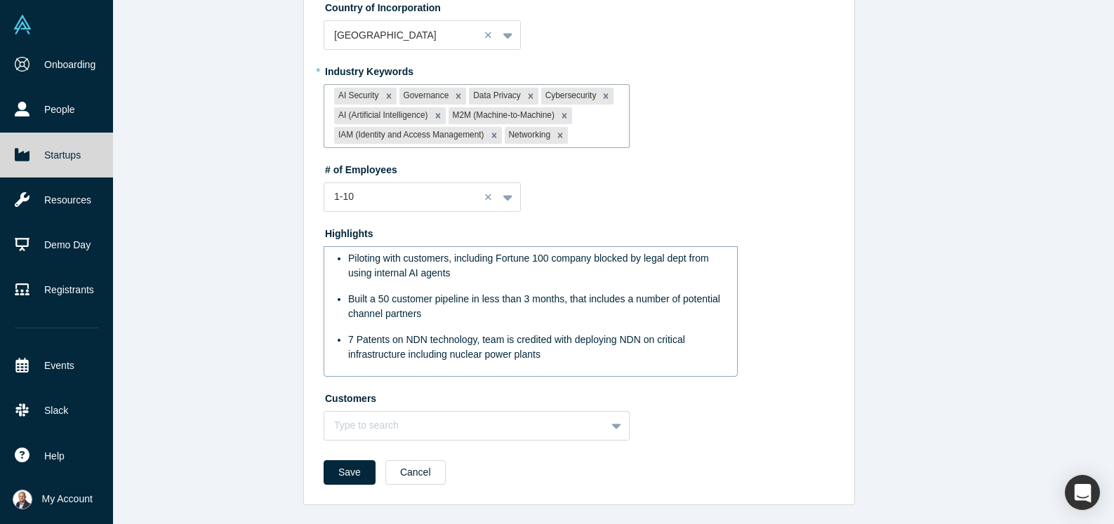
click at [407, 359] on span "7 Patents on NDN technology, team is credited with deploying NDN on critical in…" at bounding box center [518, 347] width 340 height 26
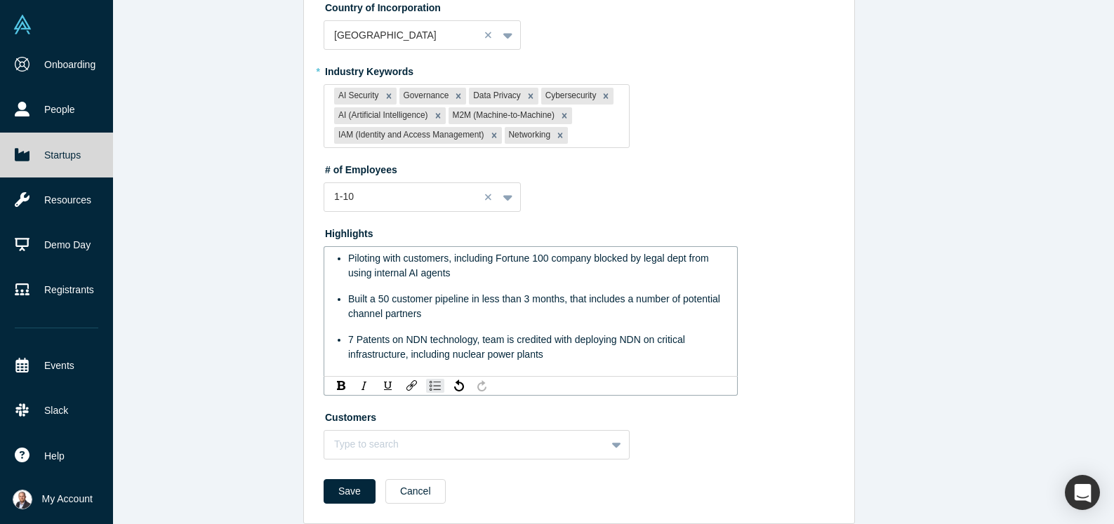
click at [454, 357] on span "7 Patents on NDN technology, team is credited with deploying NDN on critical in…" at bounding box center [518, 347] width 340 height 26
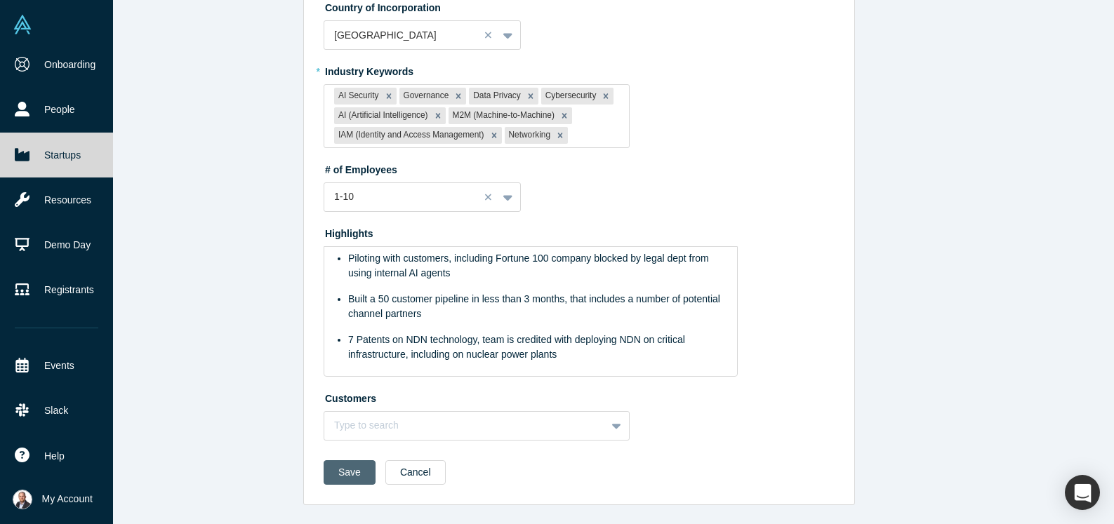
click at [345, 491] on div "Save Cancel" at bounding box center [579, 478] width 511 height 34
click at [346, 471] on button "Save" at bounding box center [350, 473] width 52 height 25
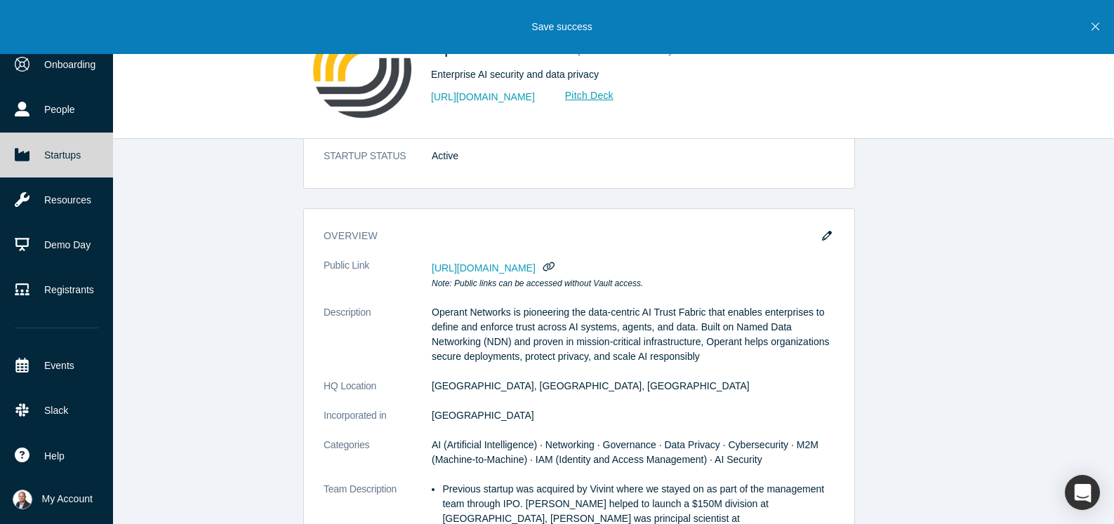
scroll to position [0, 0]
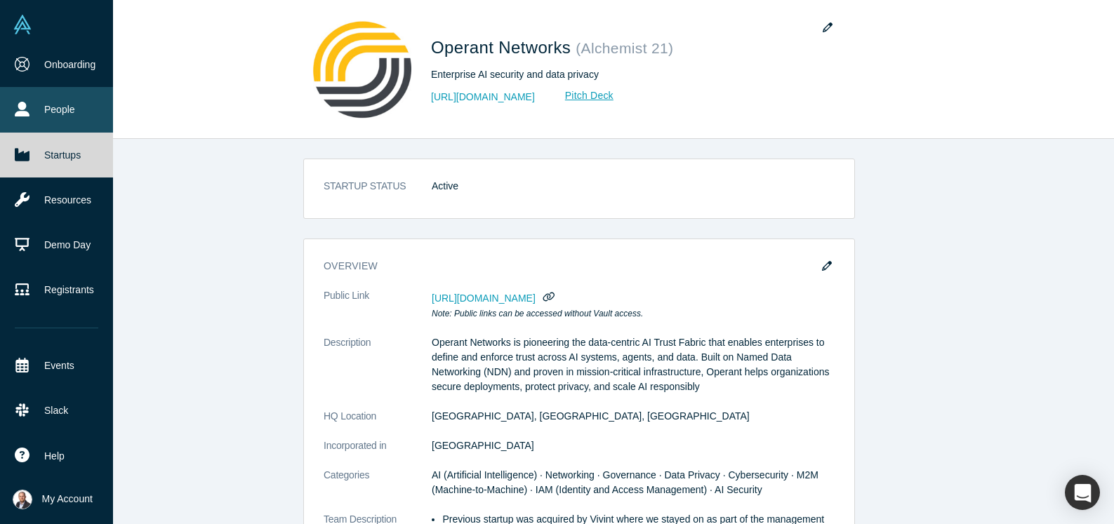
click at [17, 112] on icon at bounding box center [22, 109] width 15 height 15
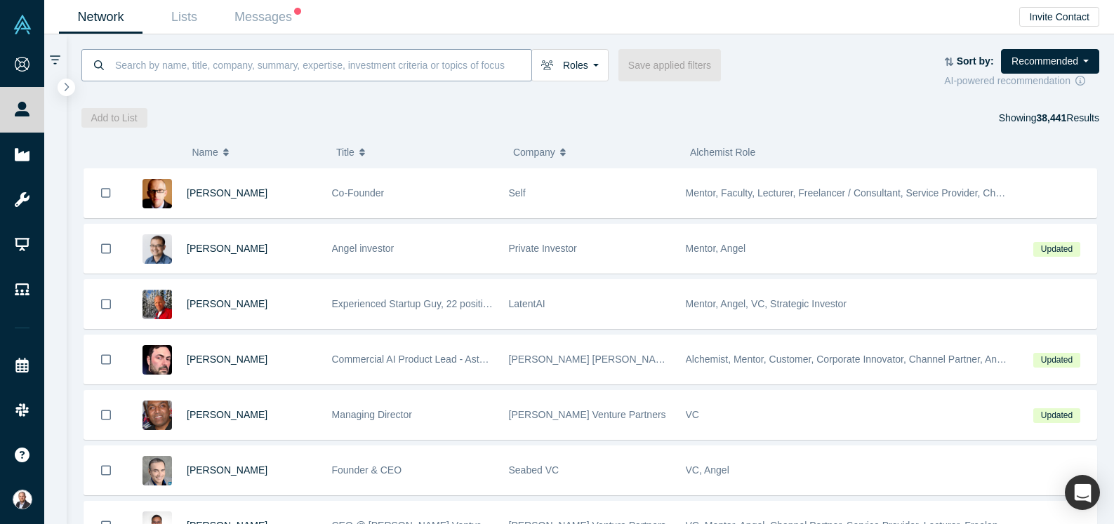
click at [244, 70] on input at bounding box center [323, 64] width 418 height 33
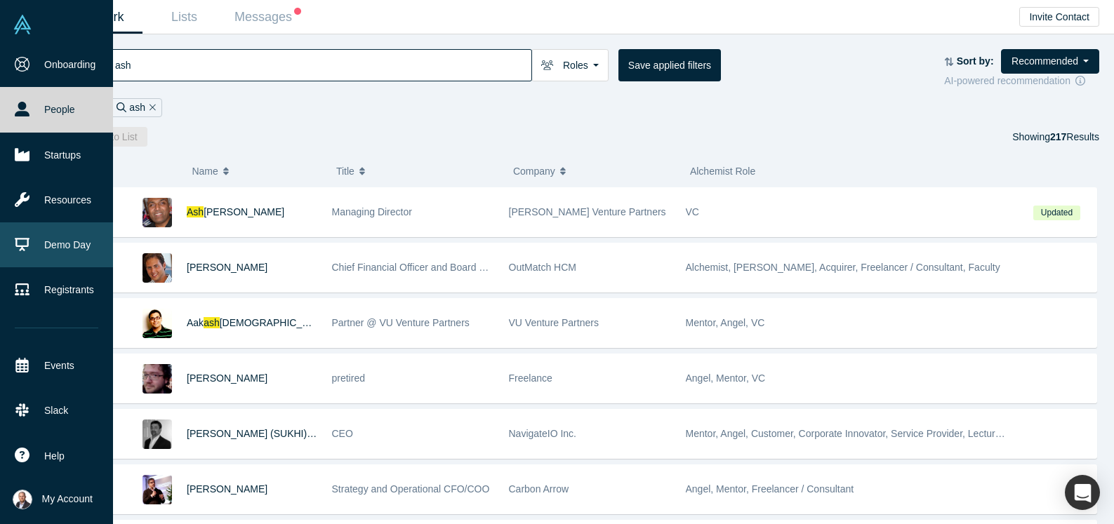
type input "ash"
click at [50, 248] on link "Demo Day" at bounding box center [56, 245] width 113 height 45
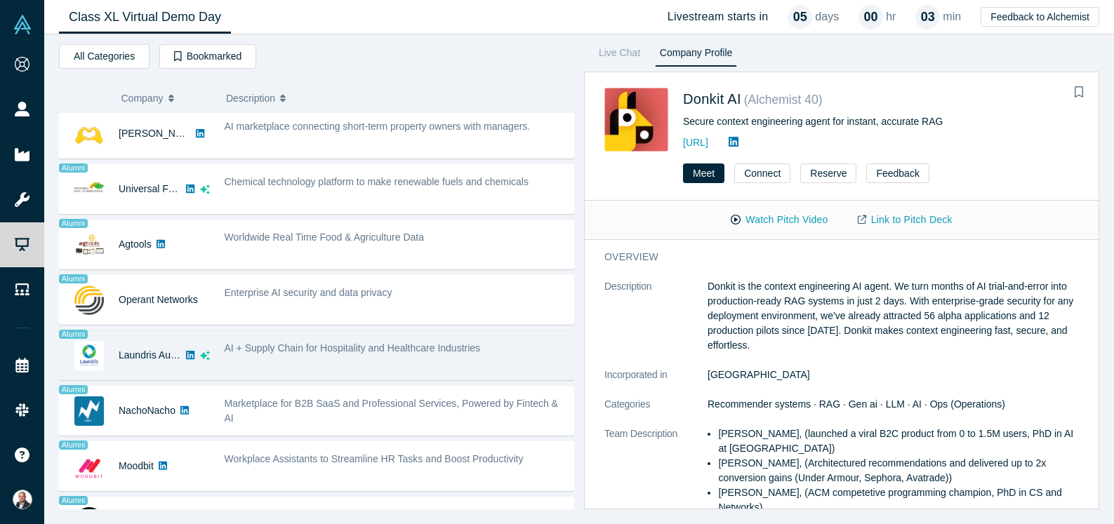
scroll to position [786, 0]
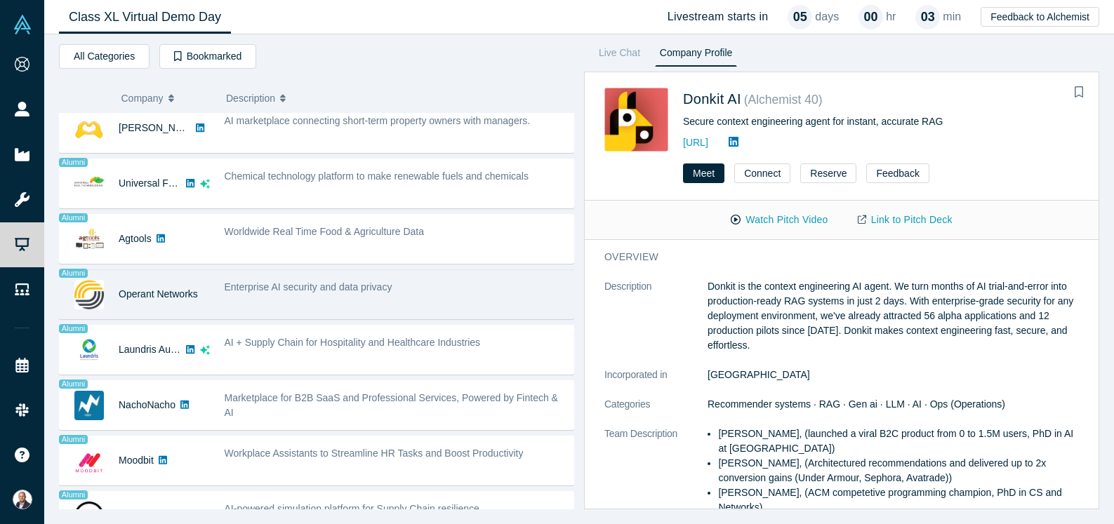
click at [321, 287] on span "Enterprise AI security and data privacy" at bounding box center [309, 287] width 168 height 11
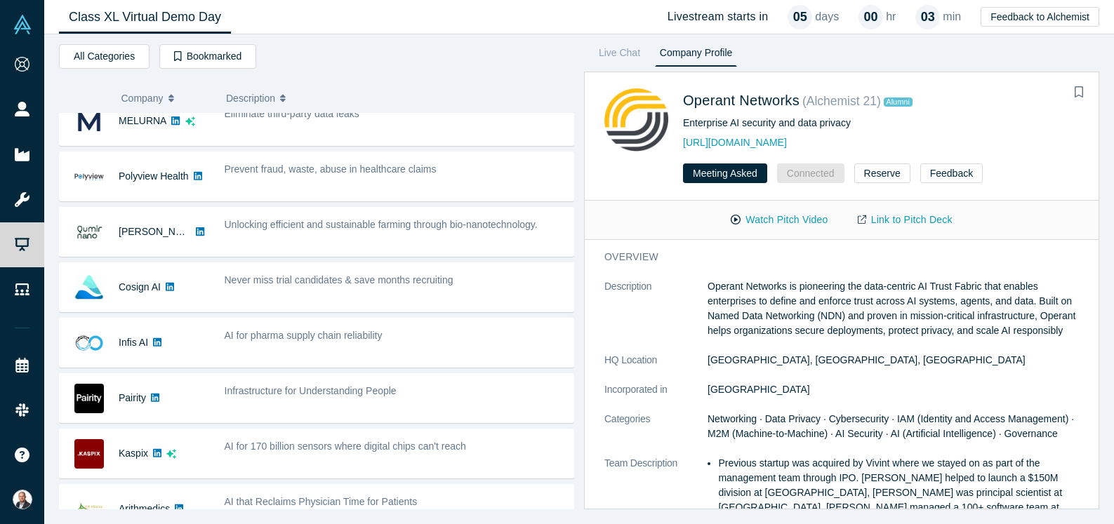
scroll to position [0, 0]
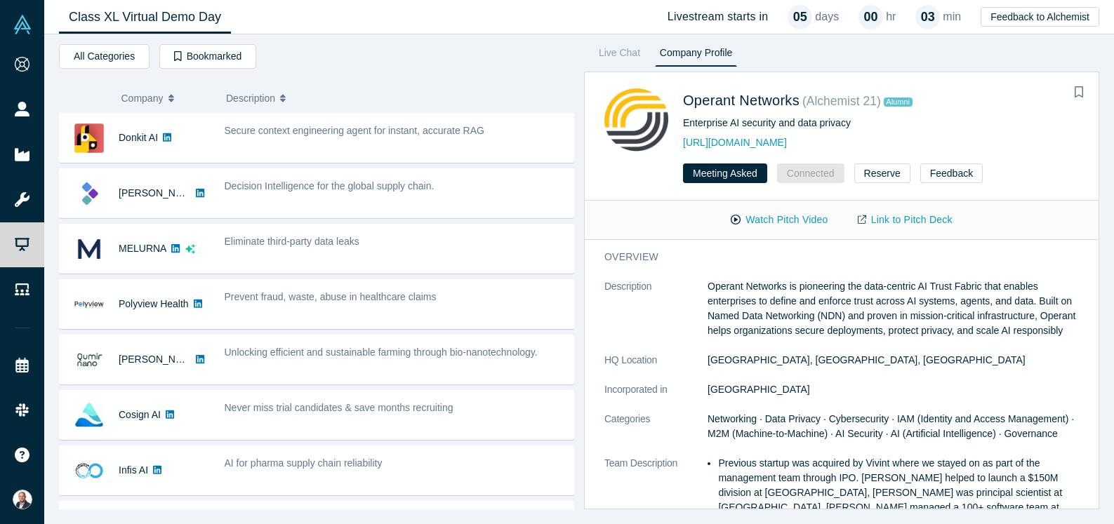
click at [42, 499] on span "My Account" at bounding box center [42, 499] width 0 height 15
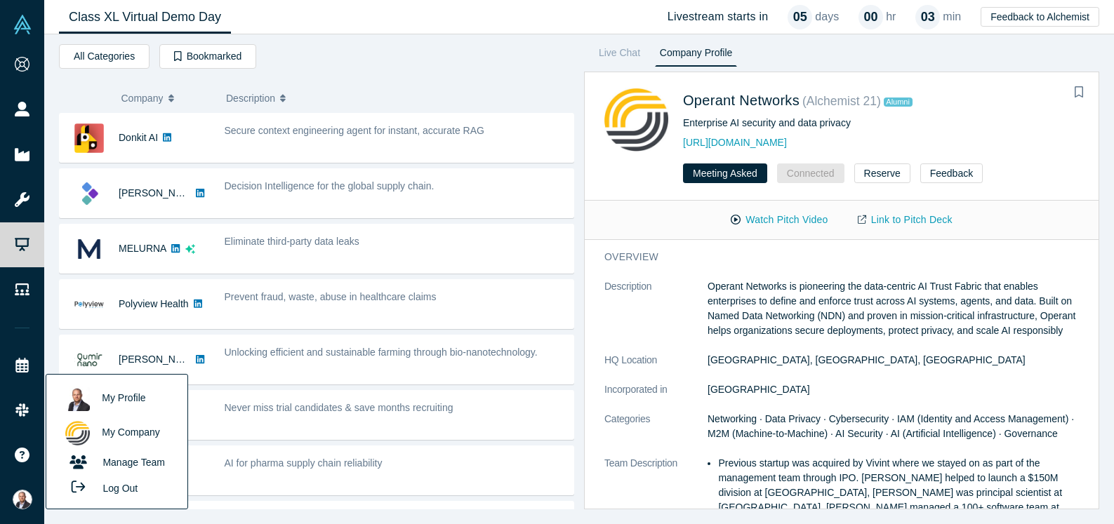
click at [125, 466] on link "Manage Team" at bounding box center [116, 463] width 117 height 25
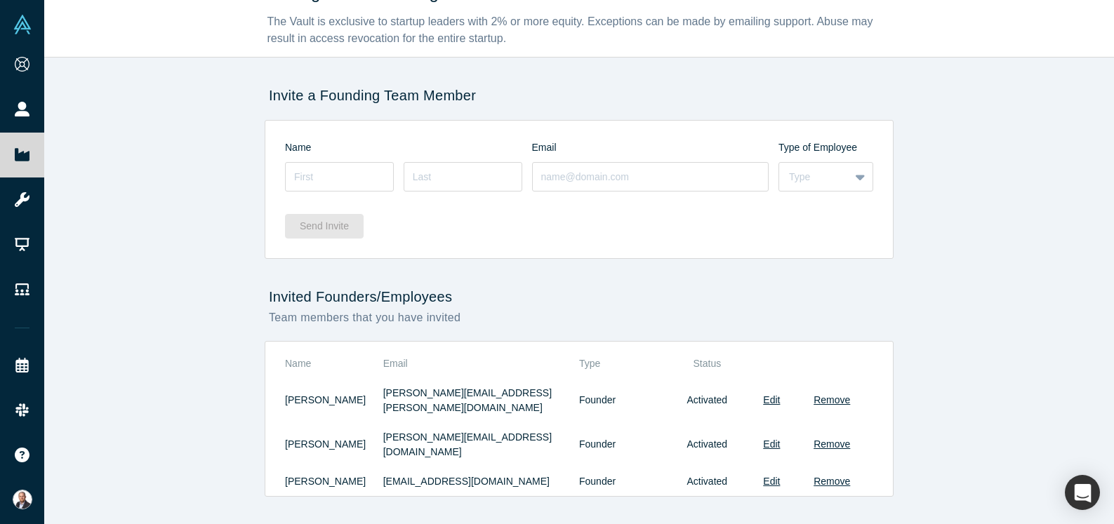
scroll to position [22, 0]
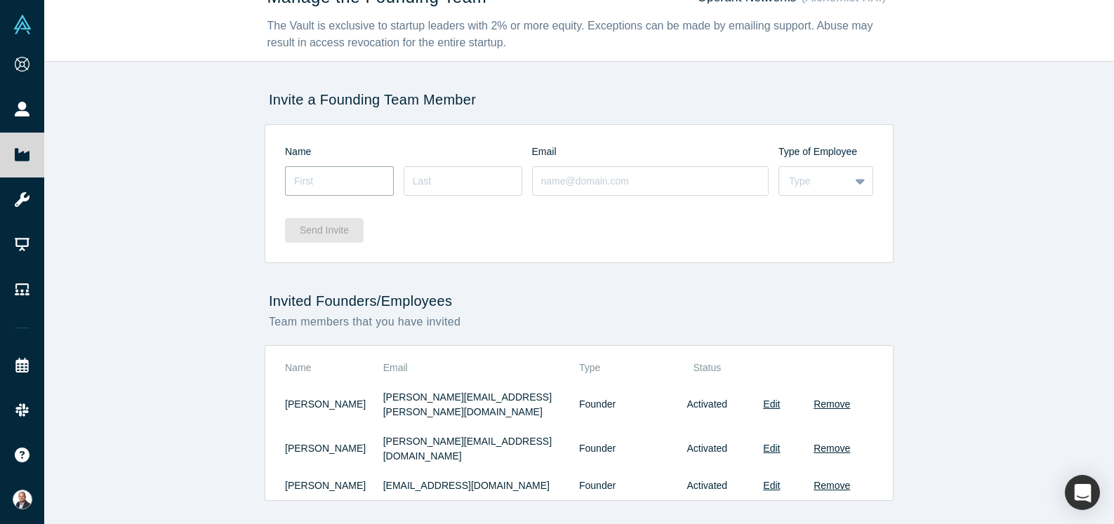
click at [344, 185] on input at bounding box center [339, 180] width 109 height 29
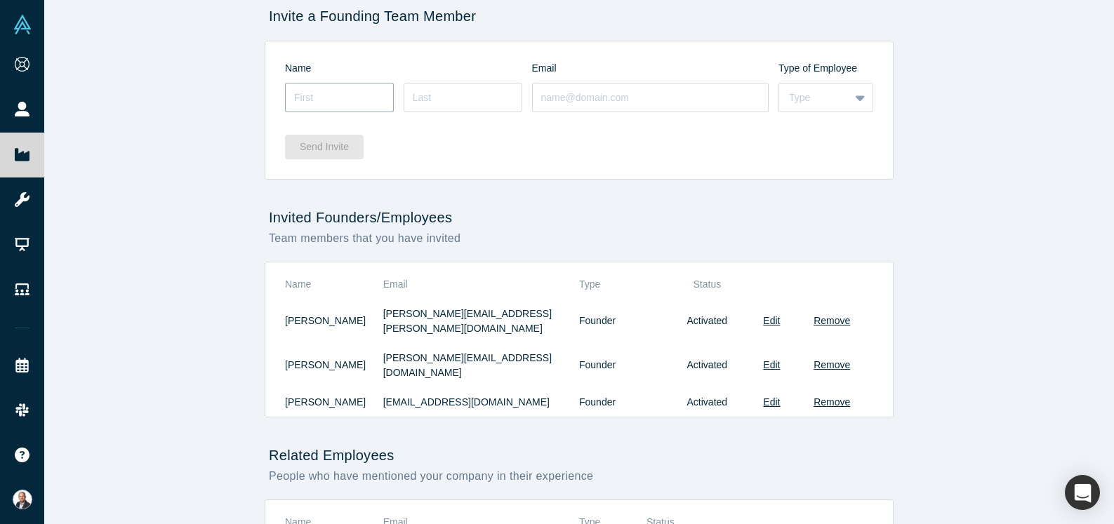
scroll to position [112, 0]
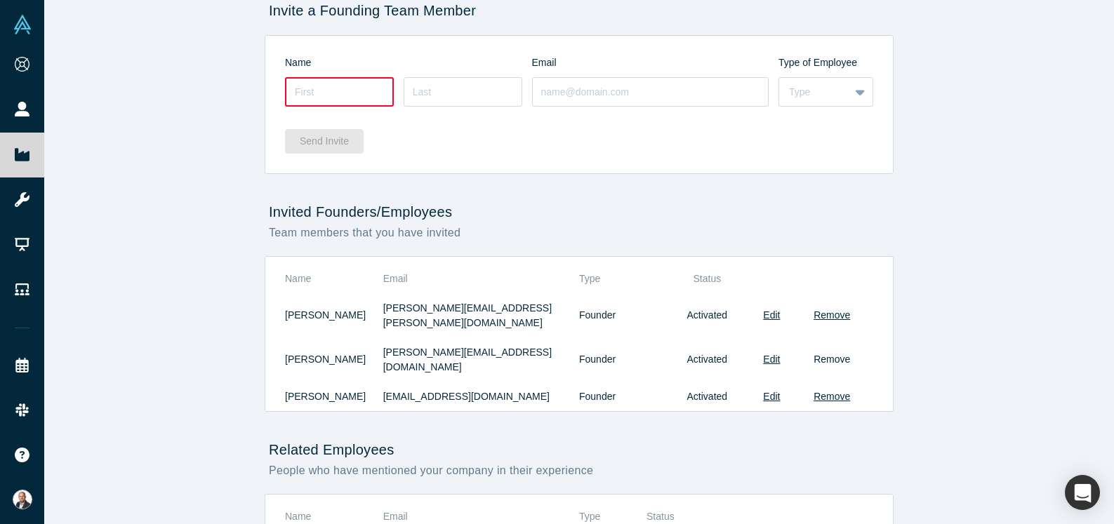
click at [823, 352] on button "Remove" at bounding box center [832, 359] width 37 height 15
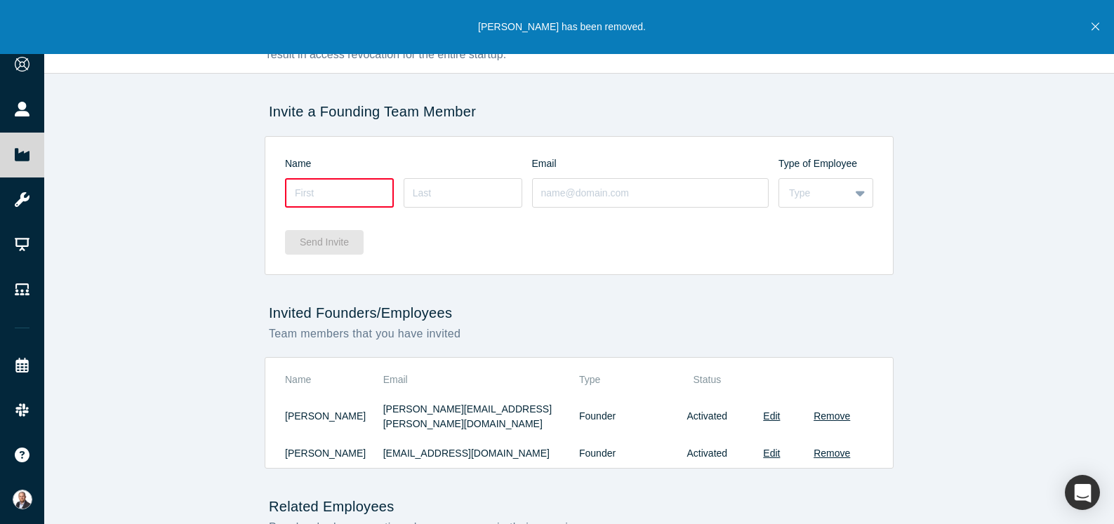
scroll to position [0, 0]
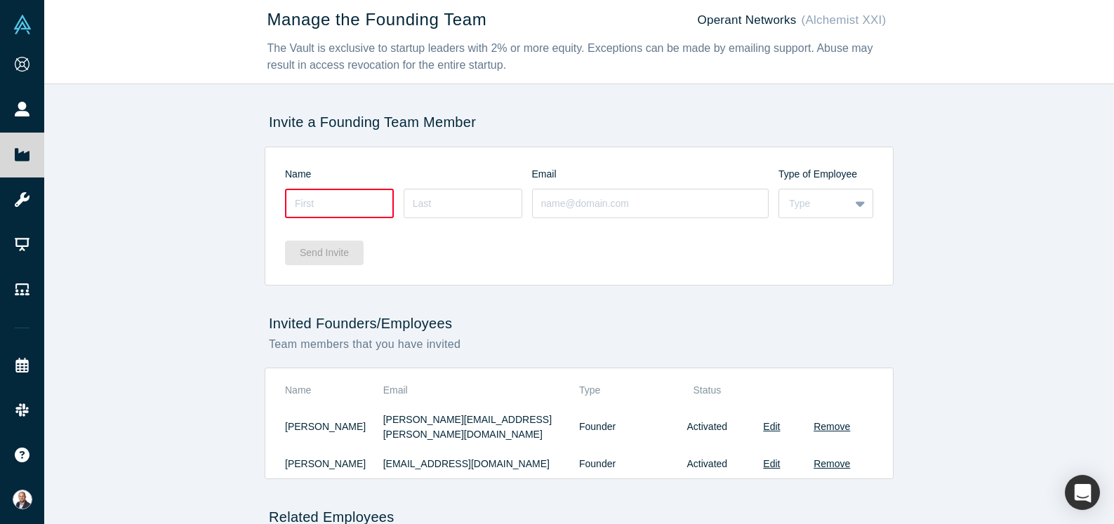
click at [19, 497] on img at bounding box center [23, 500] width 20 height 20
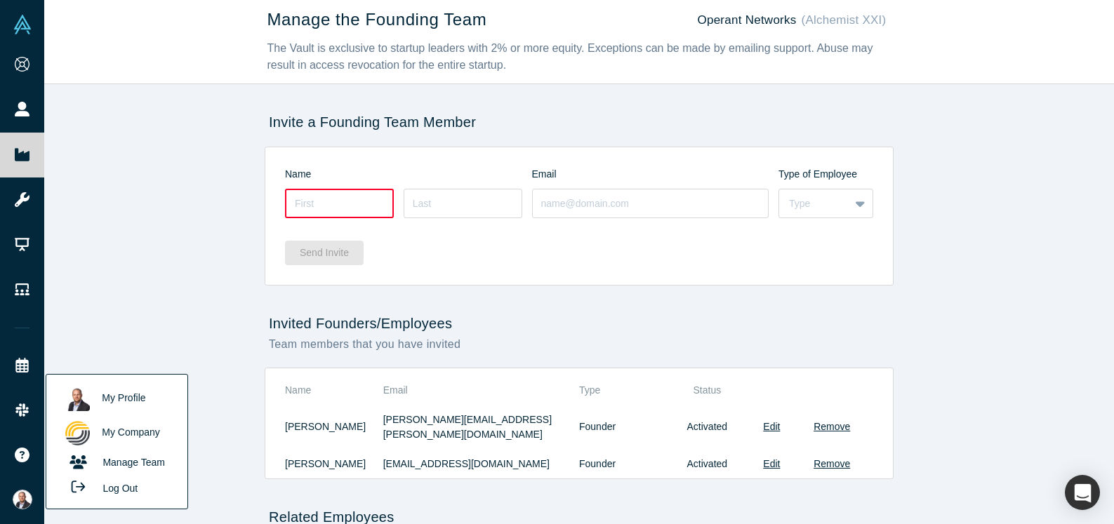
click at [110, 489] on button "Log Out" at bounding box center [100, 488] width 84 height 26
